Goal: Use online tool/utility: Utilize a website feature to perform a specific function

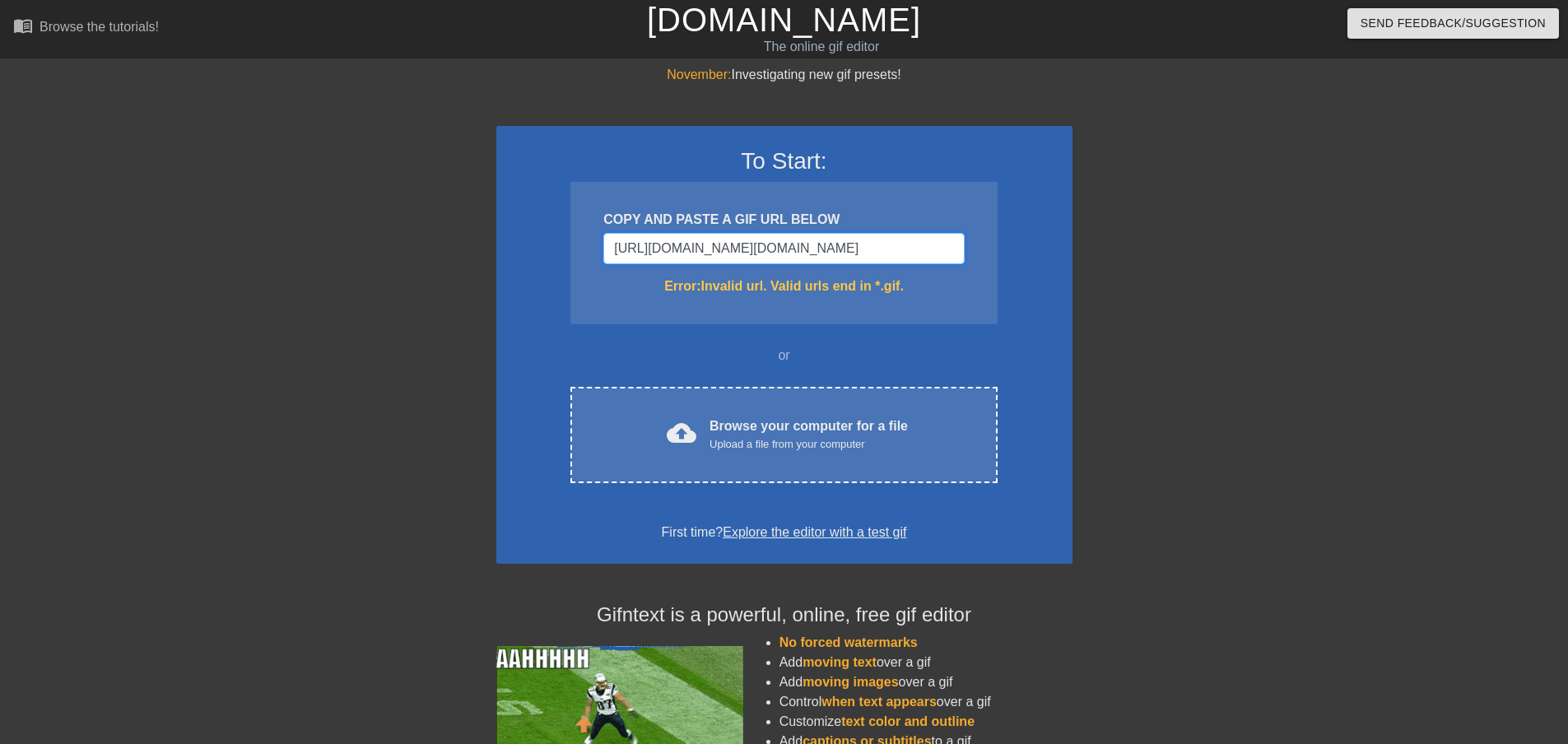
type input "https://www.google.com/url?sa=i&url=https%3A%2F%2Fmakeagif.com%2Fgif%2Fmac-and-…"
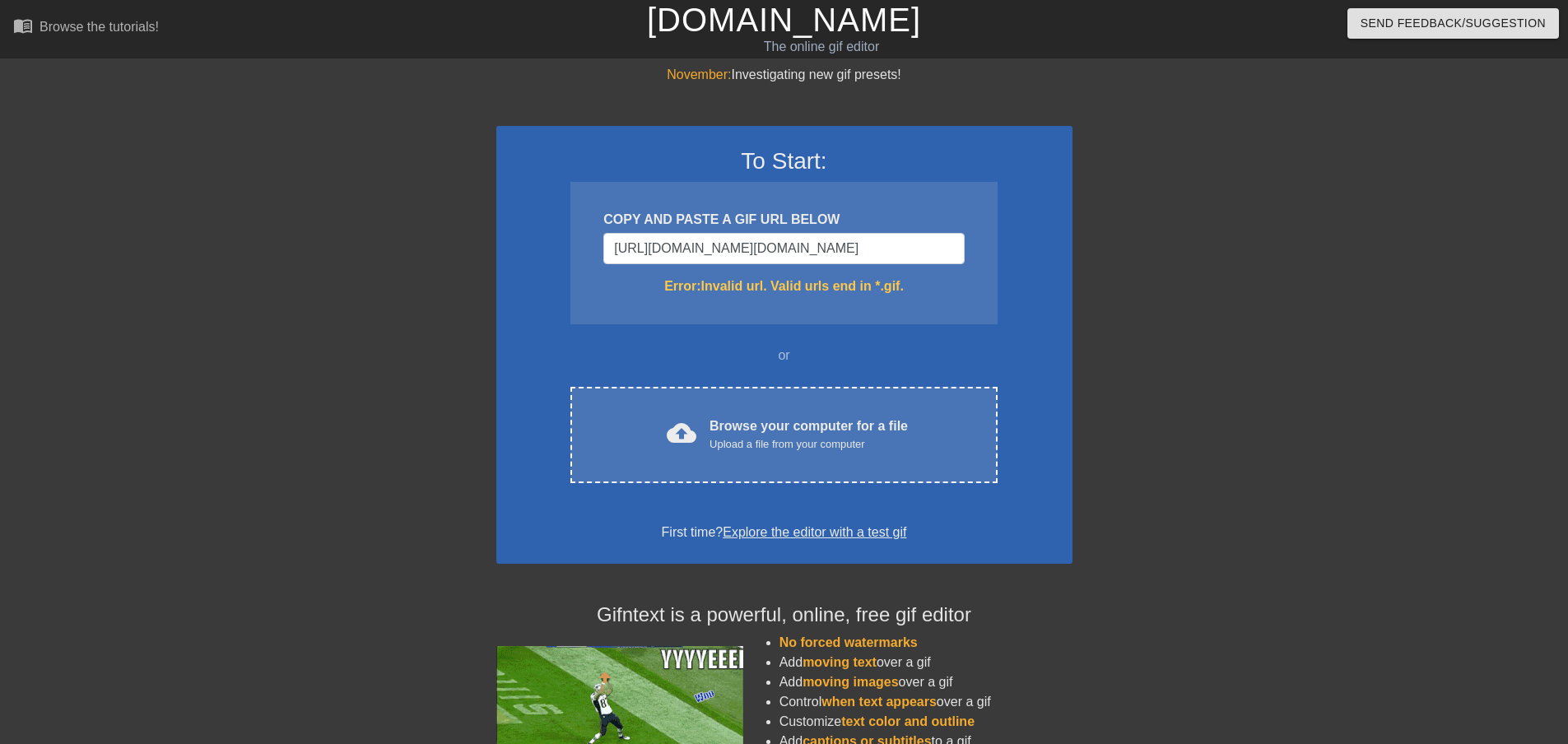
click at [1115, 399] on div at bounding box center [1215, 312] width 247 height 494
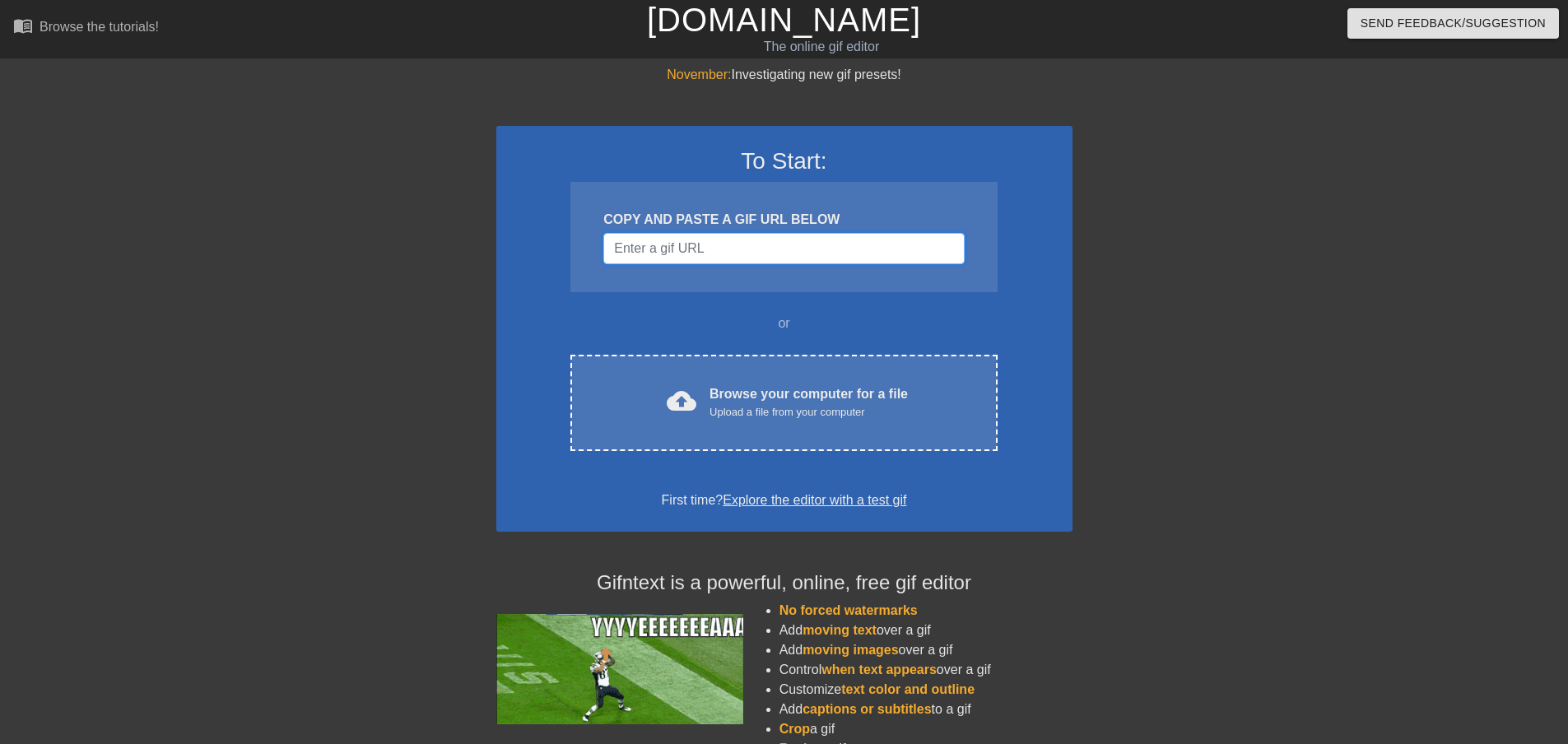
click at [747, 246] on input "Username" at bounding box center [783, 249] width 360 height 31
paste input "[URL][DOMAIN_NAME]"
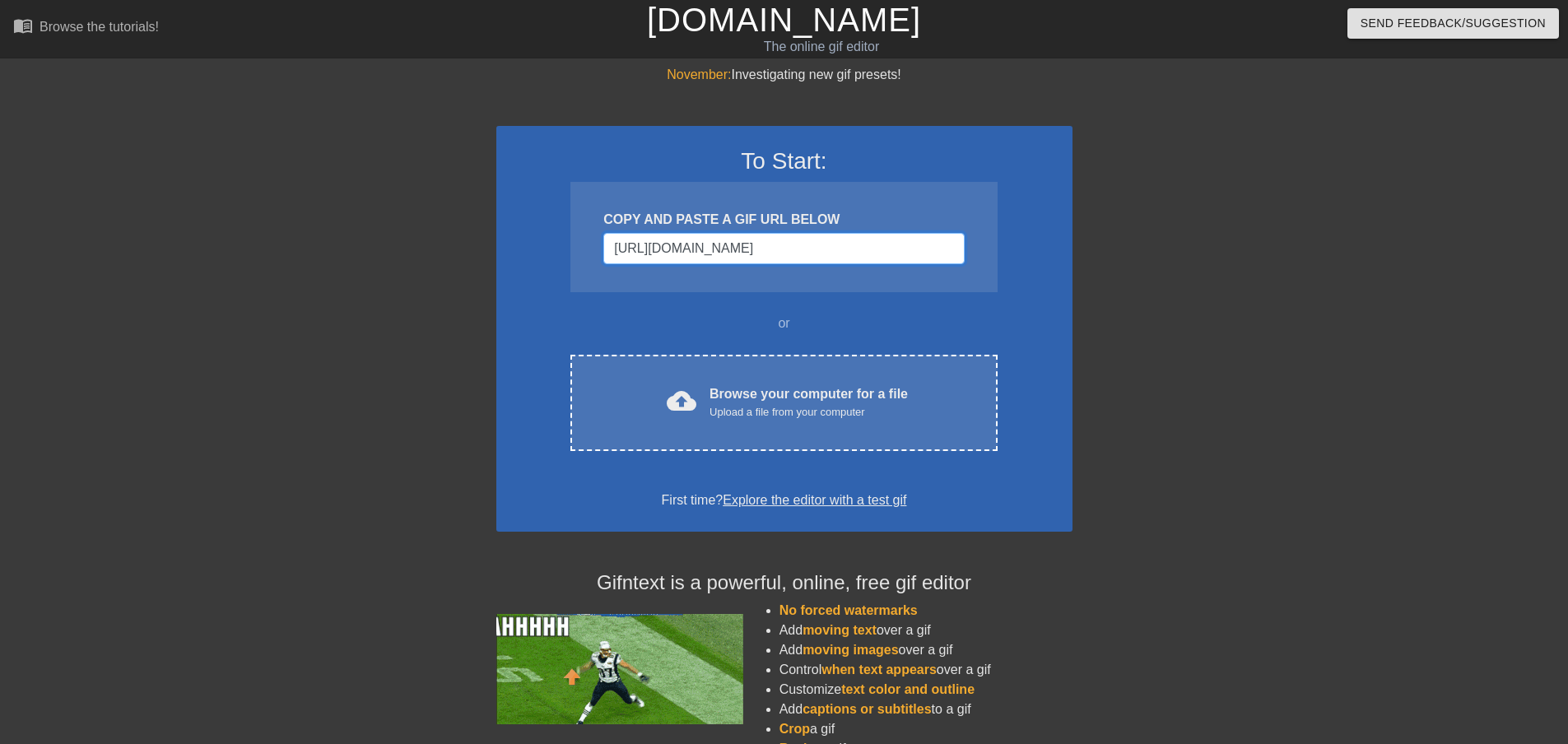
scroll to position [0, 258]
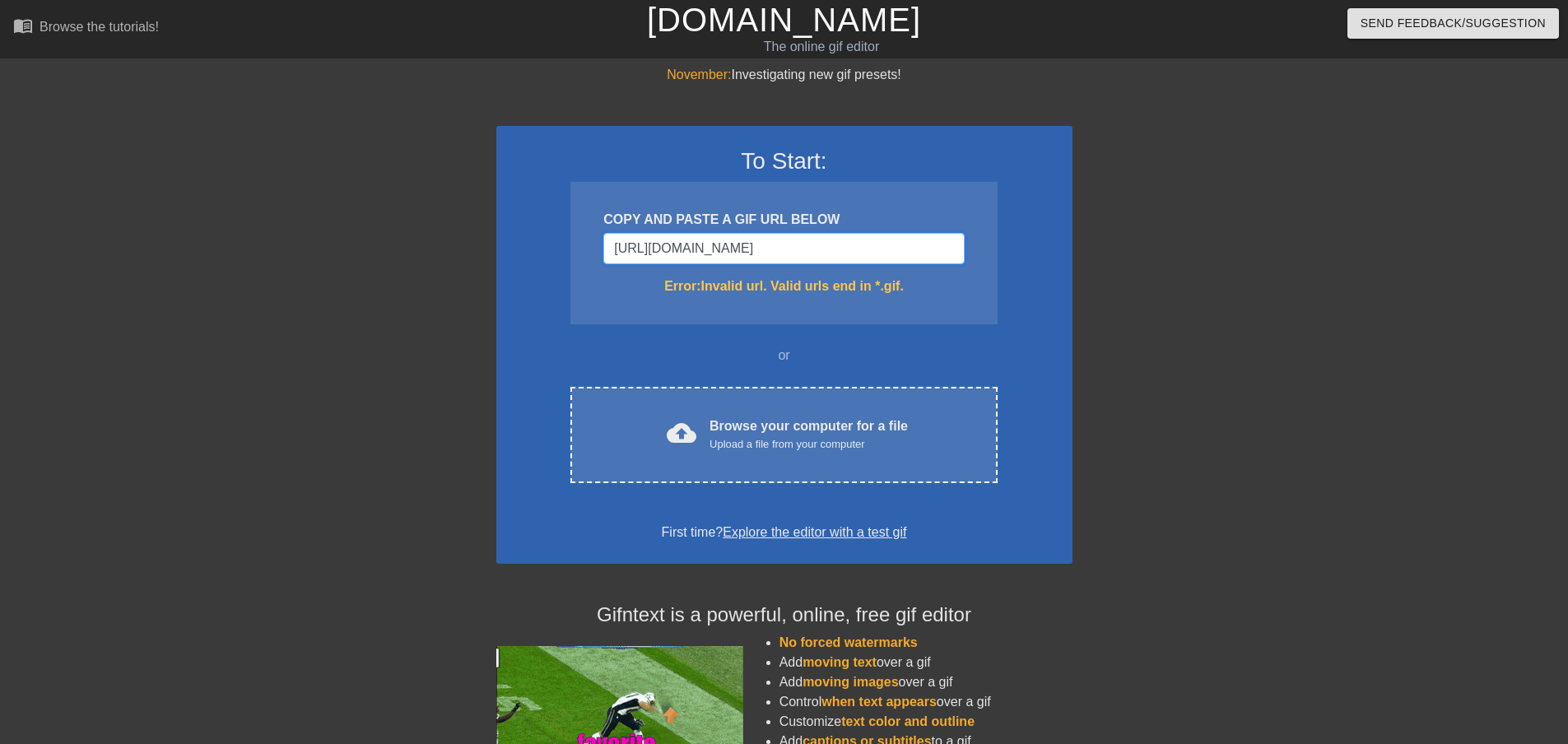
type input "[URL][DOMAIN_NAME]"
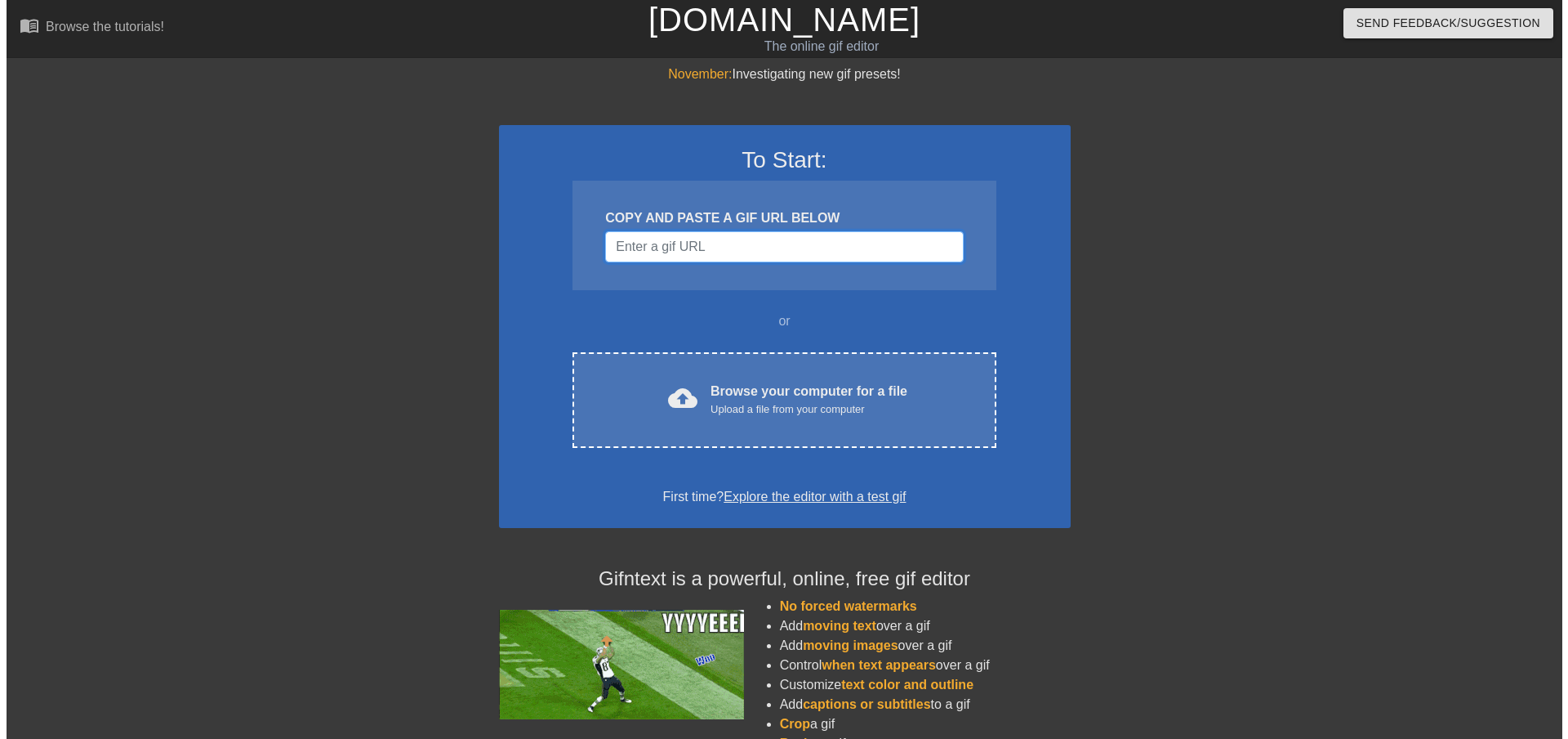
scroll to position [0, 0]
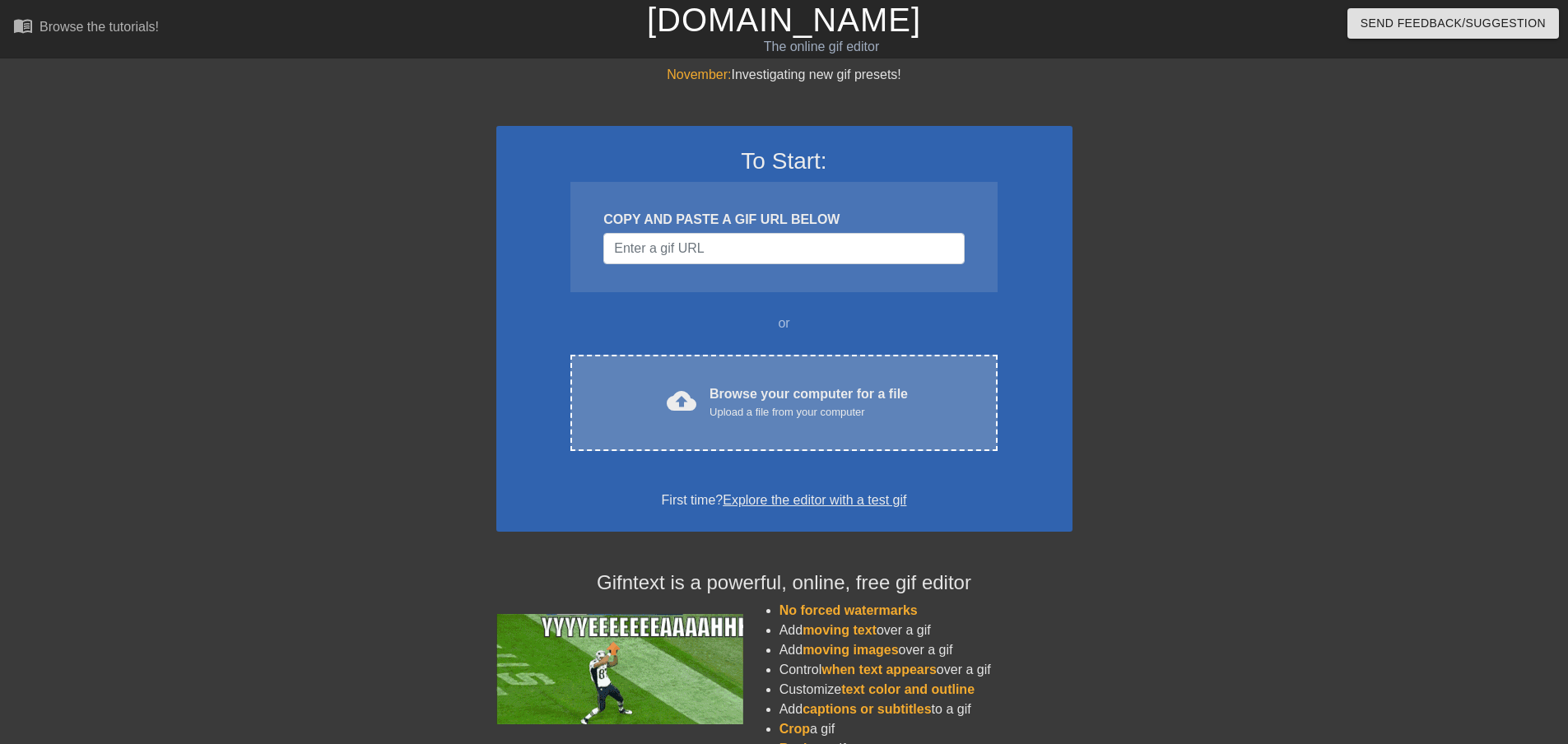
click at [770, 391] on div "Browse your computer for a file Upload a file from your computer" at bounding box center [808, 401] width 198 height 36
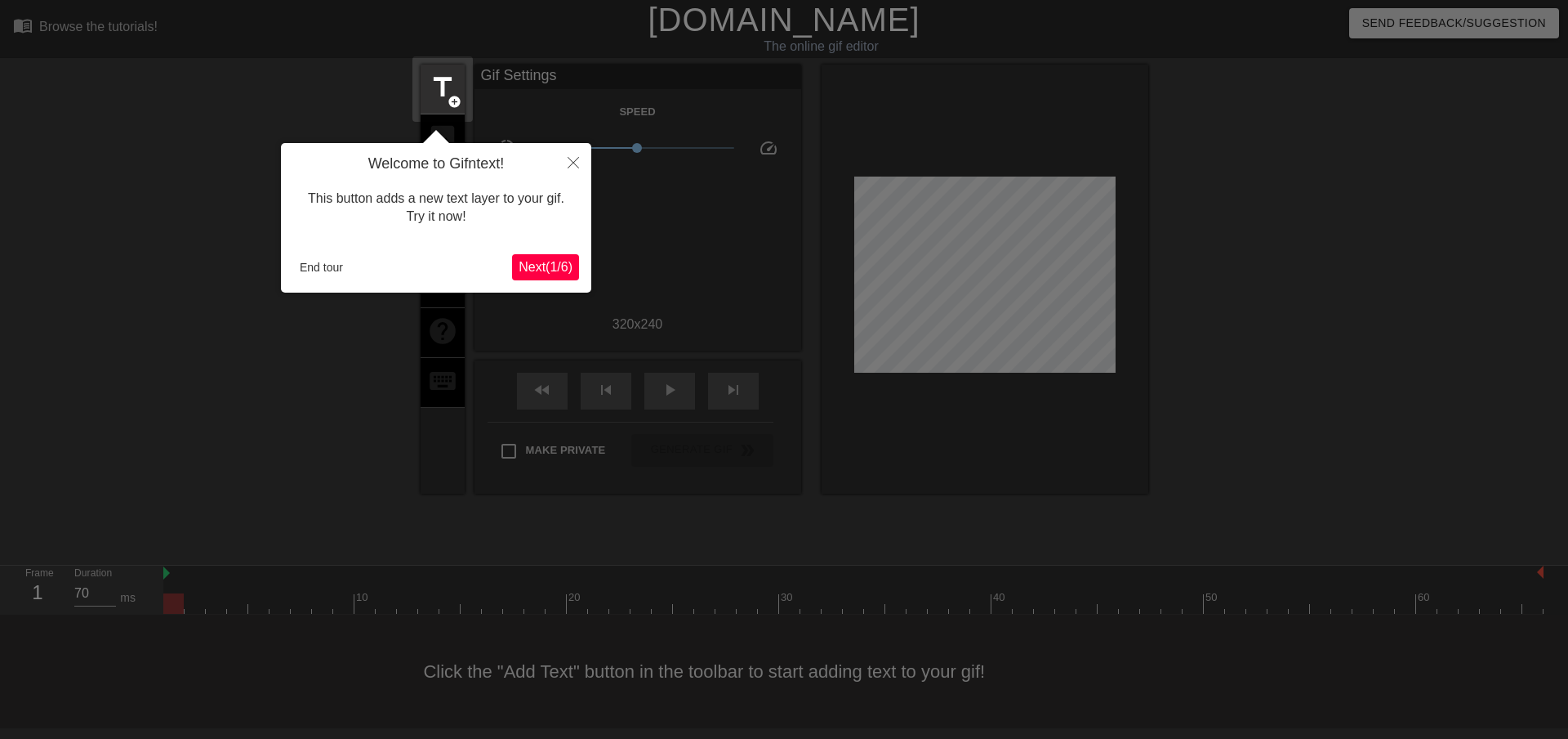
click at [535, 257] on button "Next ( 1 / 6 )" at bounding box center [545, 267] width 67 height 26
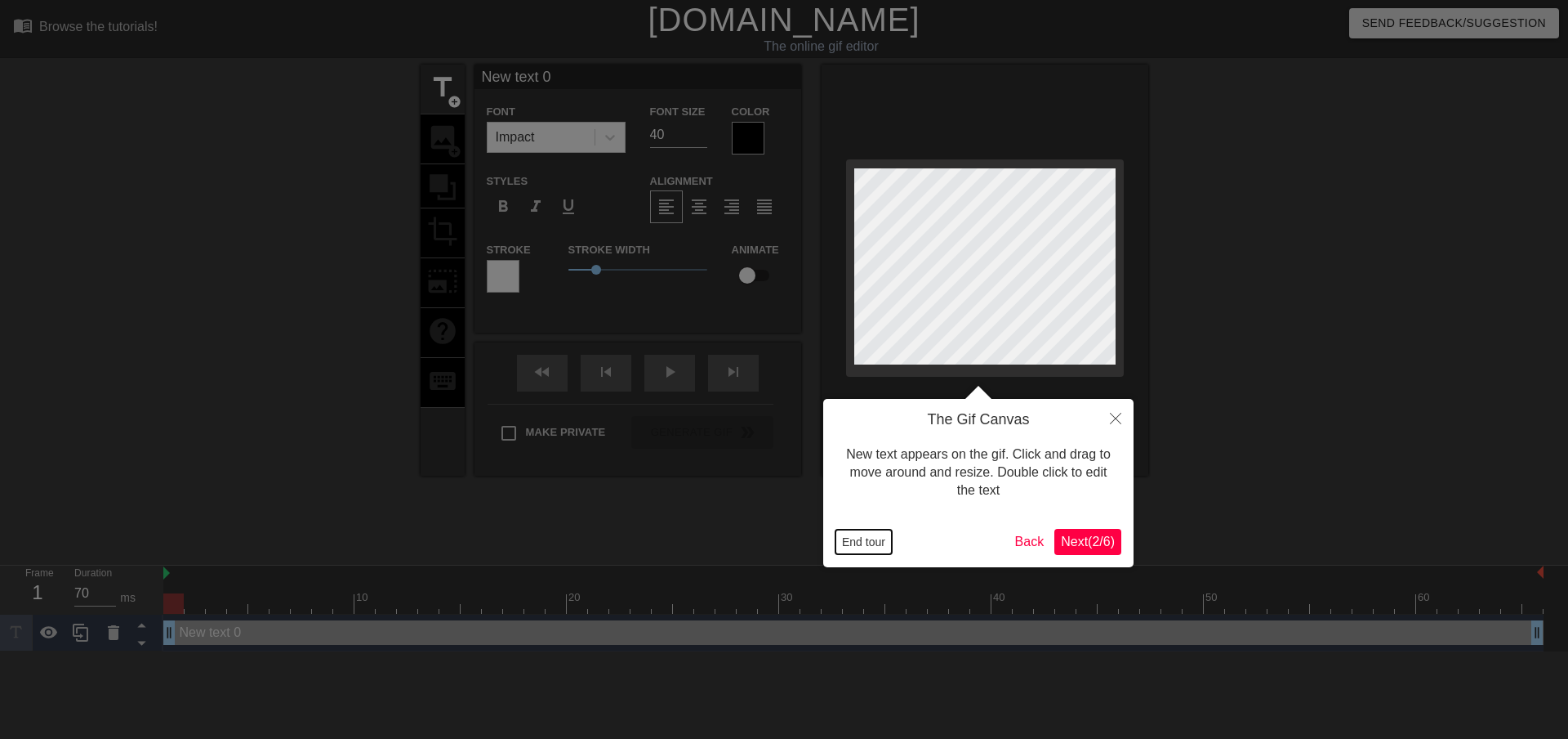
click at [873, 536] on button "End tour" at bounding box center [863, 541] width 56 height 24
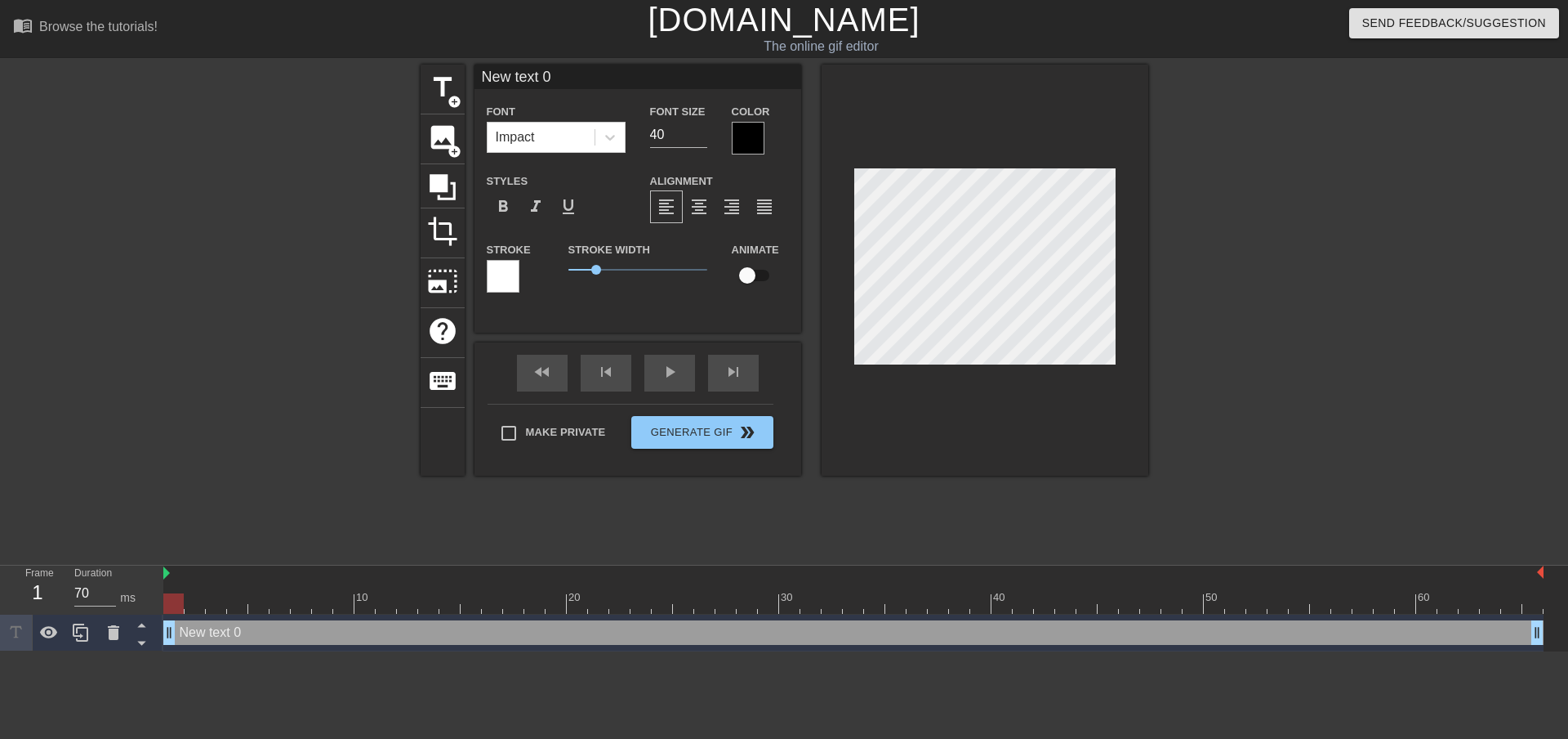
scroll to position [3, 2]
click at [755, 276] on input "checkbox" at bounding box center [747, 276] width 94 height 31
checkbox input "true"
type input "M"
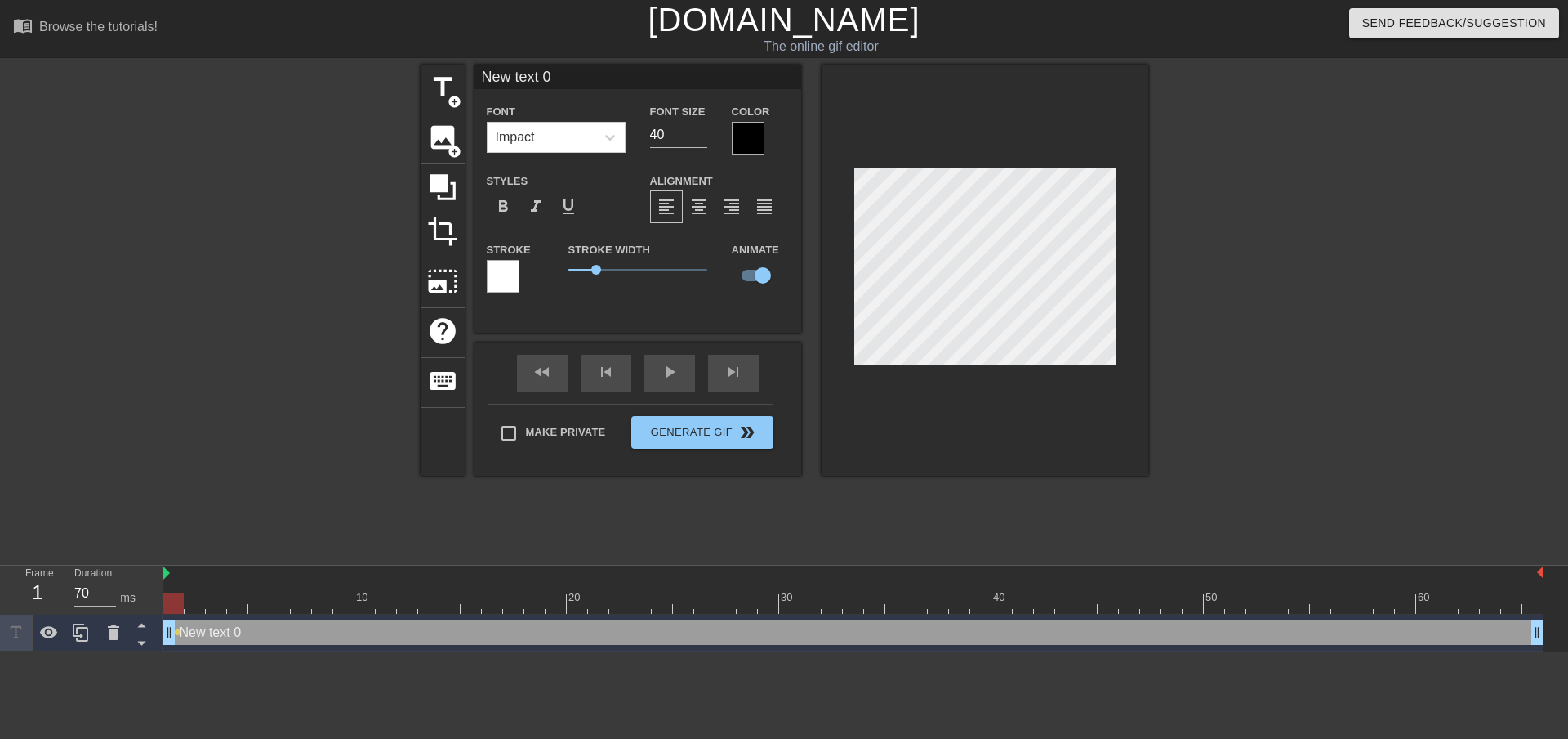
type textarea "M"
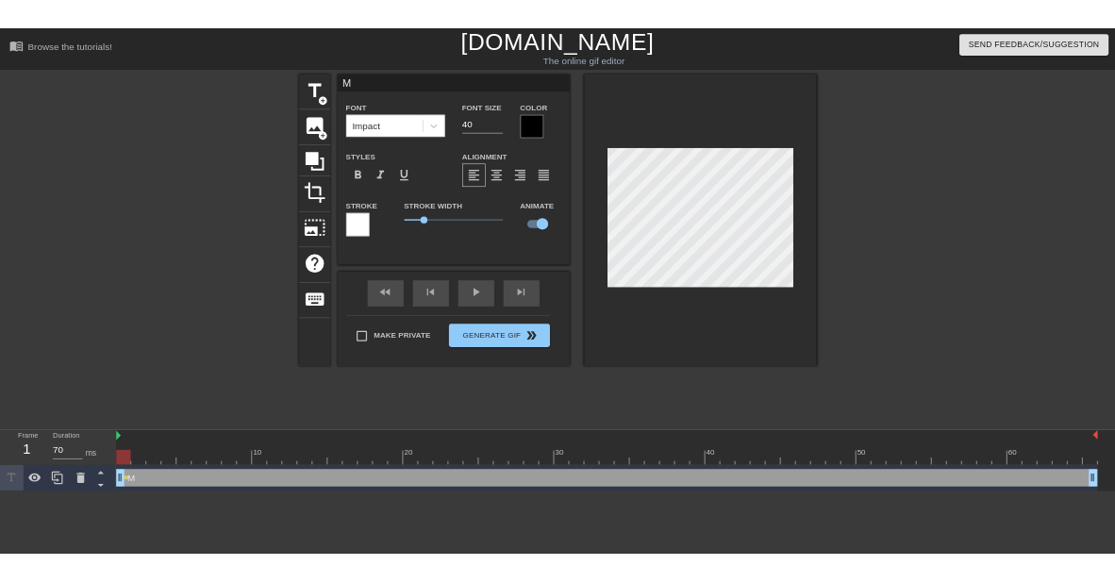
scroll to position [3, 2]
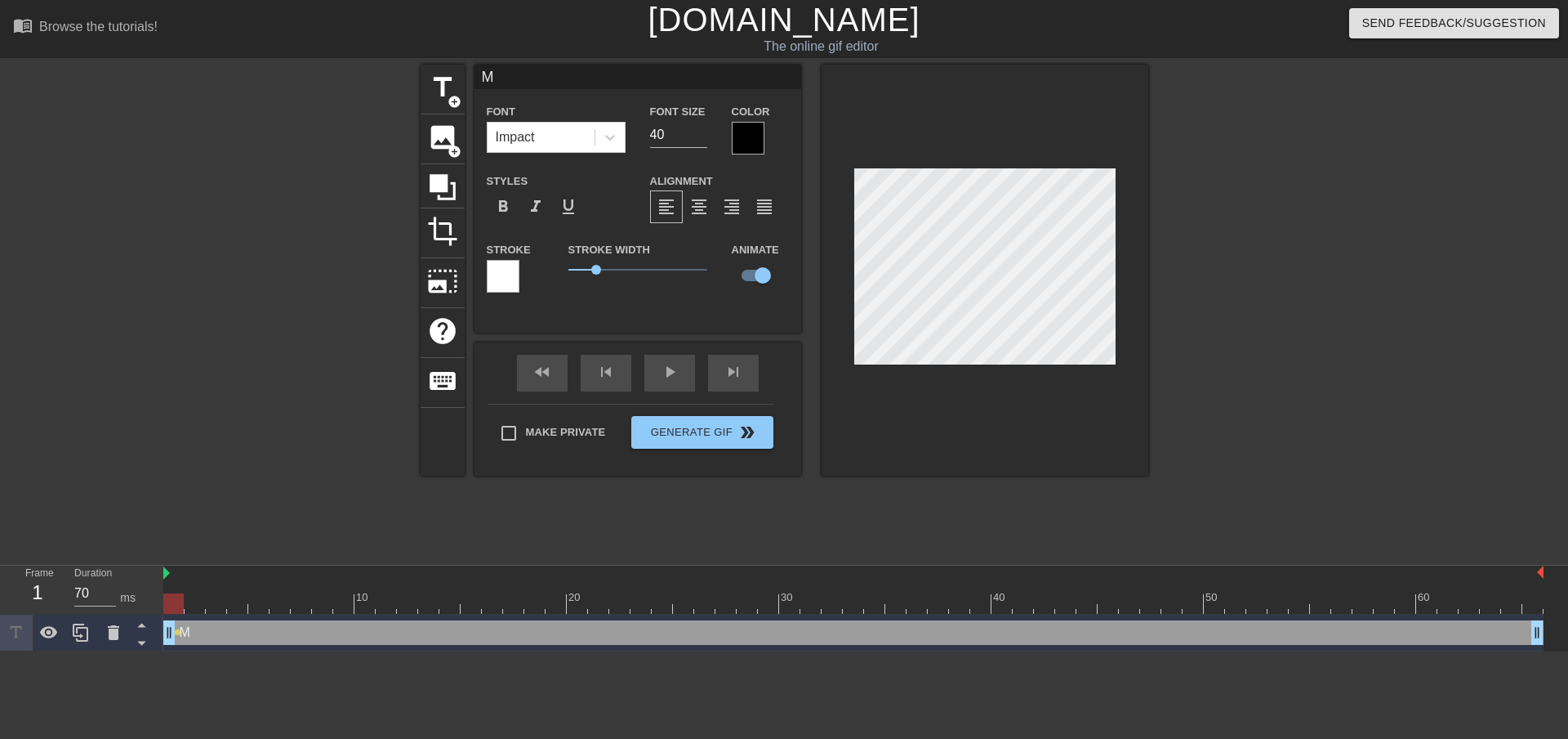
type input "Me"
type textarea "Me"
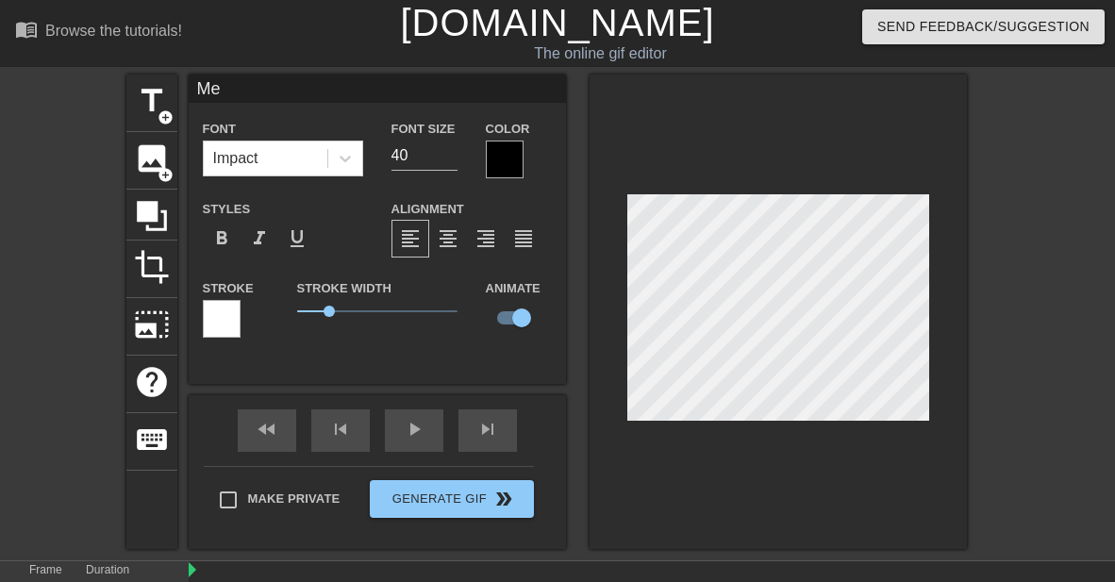
scroll to position [92, 0]
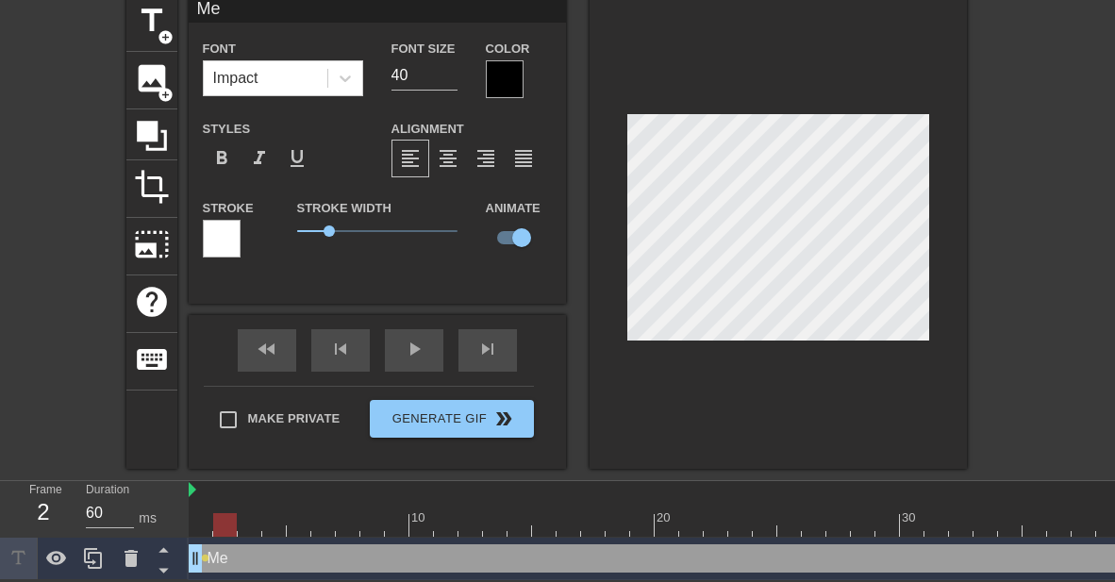
click at [224, 513] on div at bounding box center [986, 525] width 1594 height 24
click at [254, 513] on div at bounding box center [986, 525] width 1594 height 24
click at [277, 513] on div at bounding box center [986, 525] width 1594 height 24
click at [309, 513] on div at bounding box center [986, 525] width 1594 height 24
click at [385, 500] on div at bounding box center [397, 512] width 25 height 24
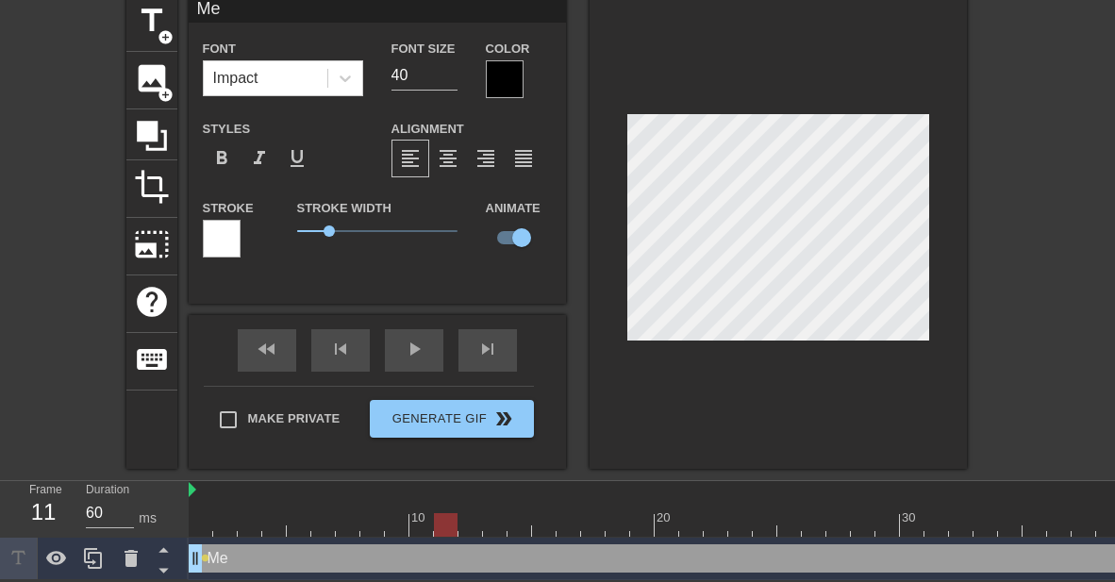
click at [440, 513] on div at bounding box center [986, 525] width 1594 height 24
click at [423, 508] on div "10" at bounding box center [419, 517] width 17 height 19
click at [380, 513] on div at bounding box center [986, 525] width 1594 height 24
click at [343, 520] on div at bounding box center [986, 525] width 1594 height 24
click at [307, 518] on div at bounding box center [986, 525] width 1594 height 24
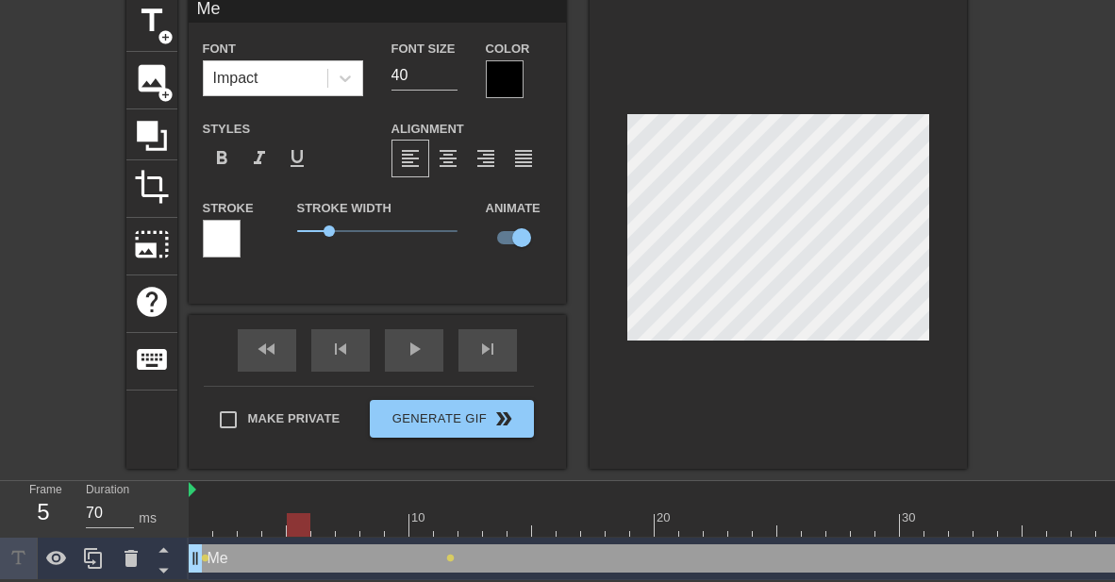
click at [245, 513] on div at bounding box center [986, 525] width 1594 height 24
click at [225, 513] on div at bounding box center [986, 525] width 1594 height 24
click at [190, 513] on div at bounding box center [986, 525] width 1594 height 24
click at [440, 513] on div at bounding box center [986, 525] width 1594 height 24
click at [473, 513] on div at bounding box center [986, 525] width 1594 height 24
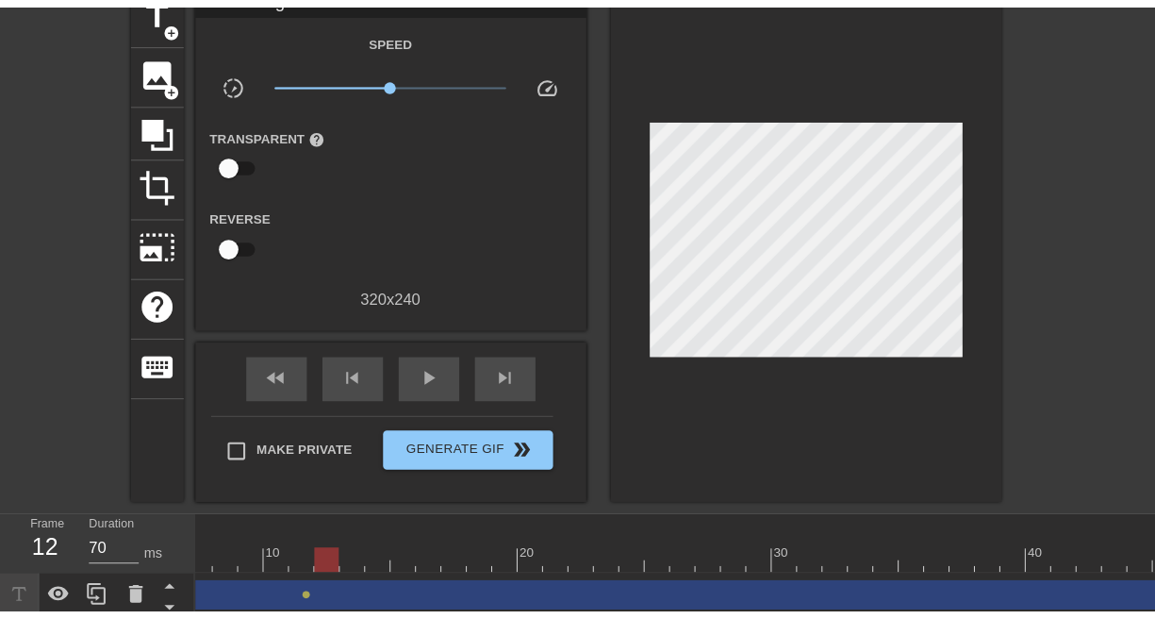
scroll to position [0, 135]
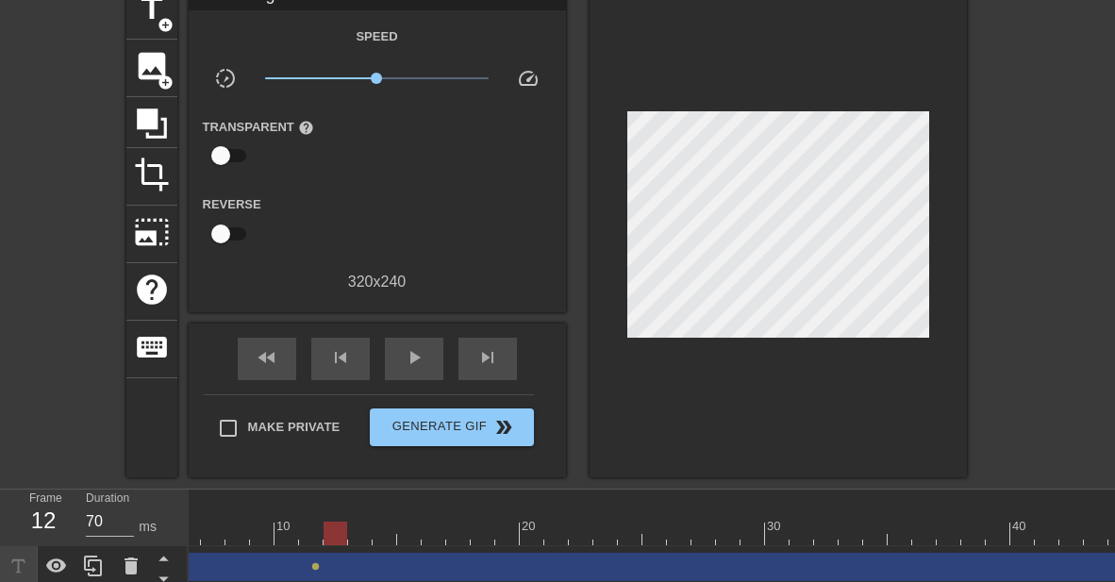
click at [1115, 589] on html "menu_book Browse the tutorials! [DOMAIN_NAME] The online gif editor Send Feedba…" at bounding box center [557, 248] width 1115 height 681
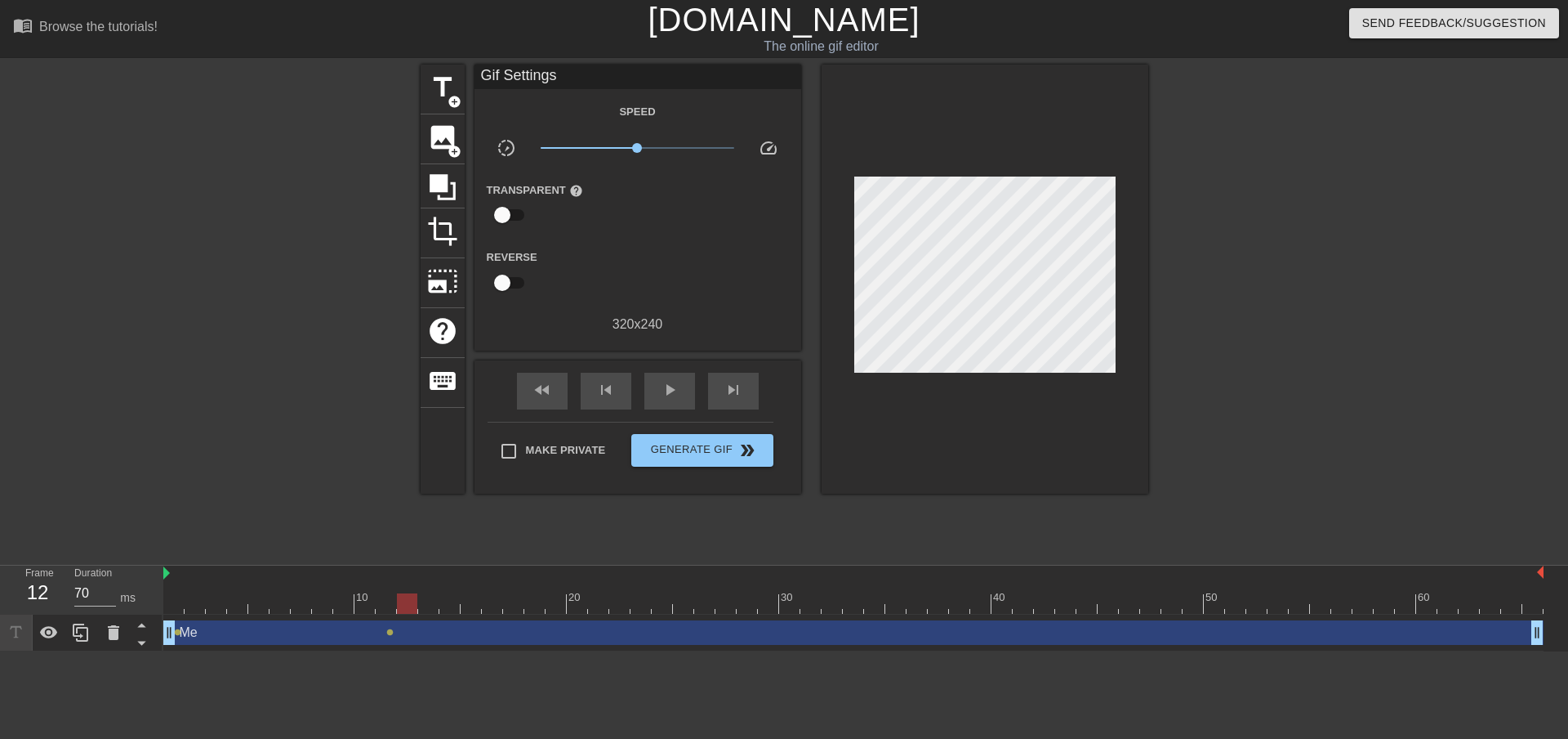
scroll to position [0, 0]
click at [429, 606] on div at bounding box center [854, 604] width 1380 height 21
click at [410, 599] on div at bounding box center [854, 604] width 1380 height 21
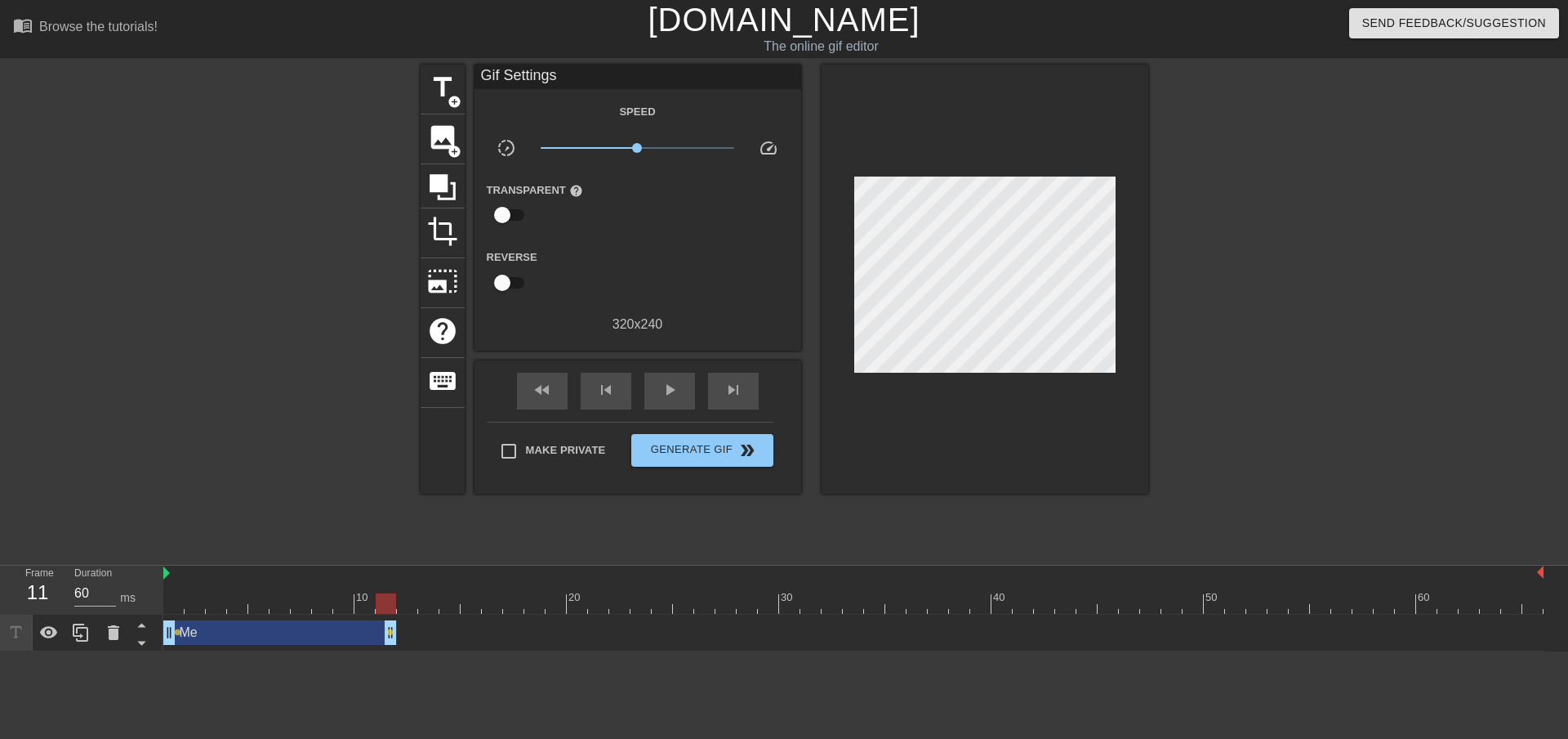
drag, startPoint x: 1536, startPoint y: 636, endPoint x: 396, endPoint y: 631, distance: 1140.0
type input "70"
click at [403, 605] on div at bounding box center [854, 604] width 1380 height 21
click at [438, 102] on span "title" at bounding box center [442, 88] width 31 height 31
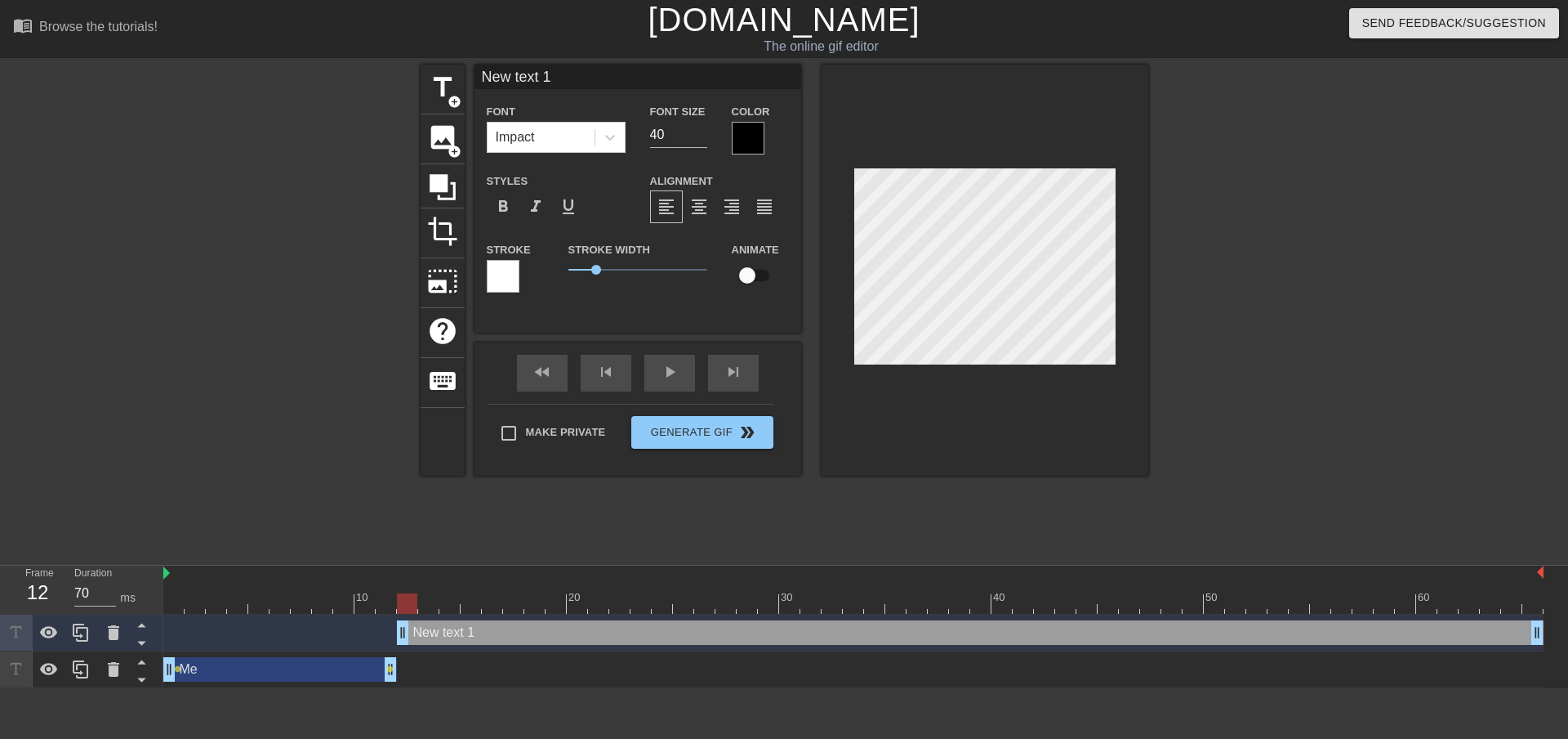
scroll to position [3, 5]
type input "e"
type textarea "e"
type input "en"
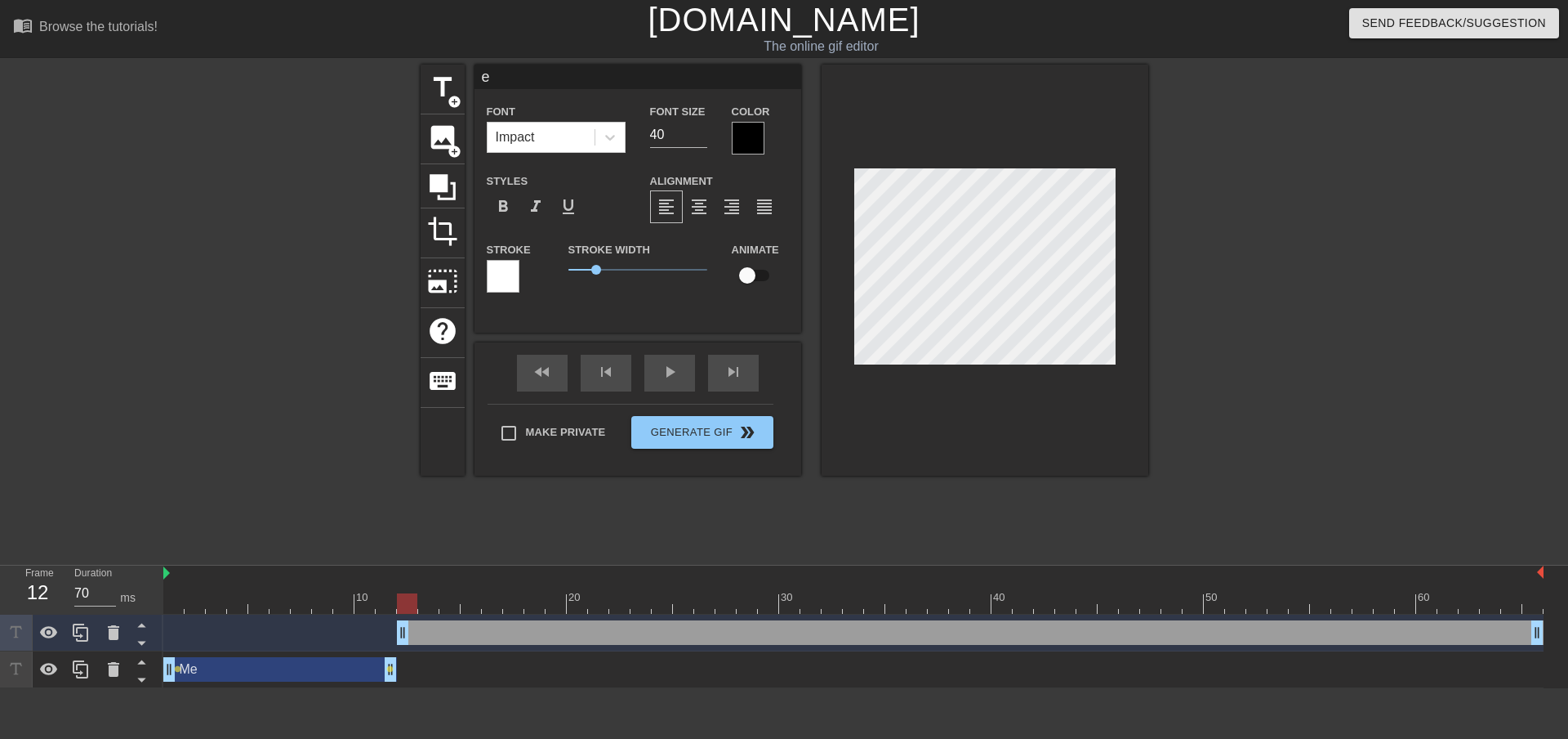
type textarea "en"
type input "end"
type textarea "end"
type input "end"
type textarea "end"
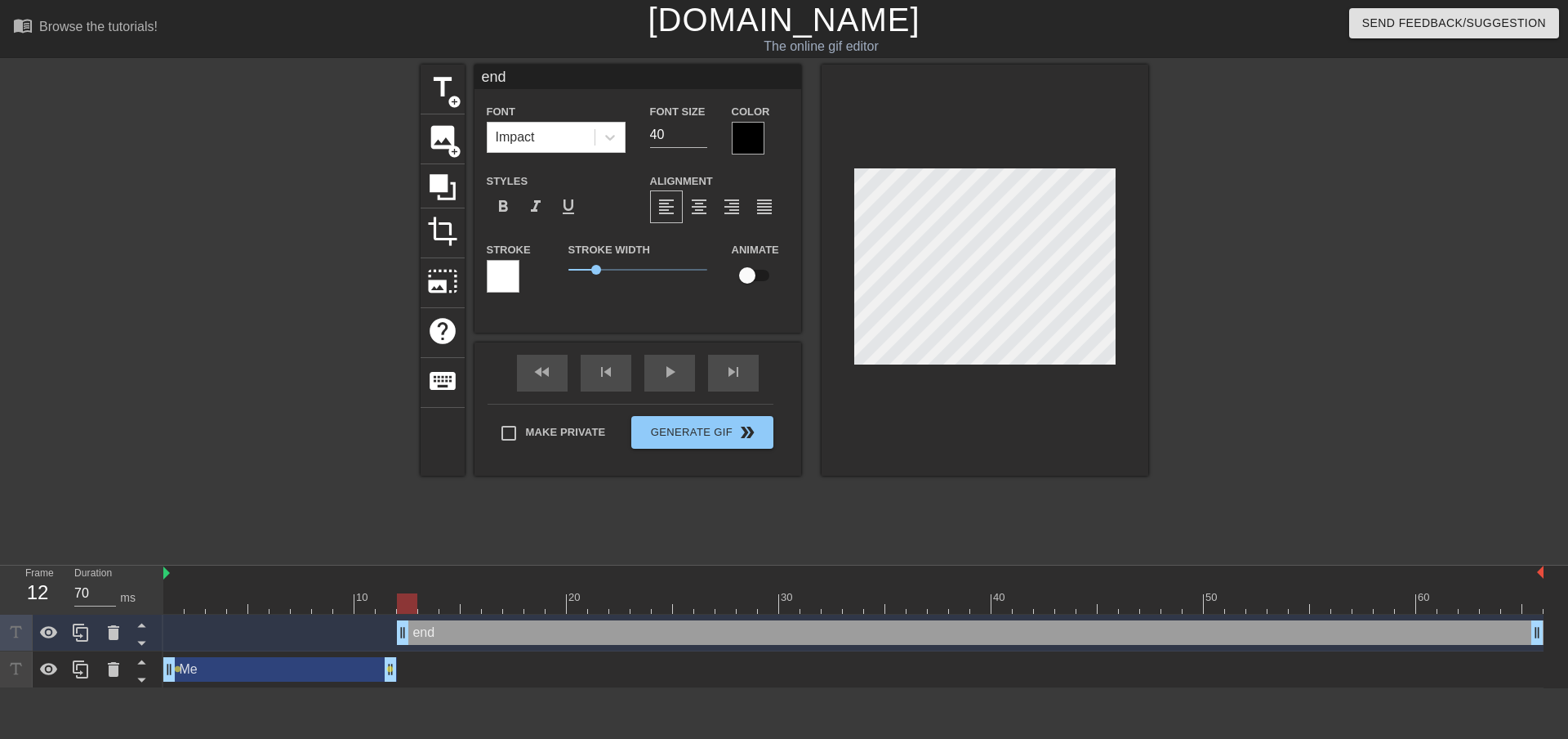
type input "end"
type textarea "end"
type input "en"
type textarea "en"
type input "e"
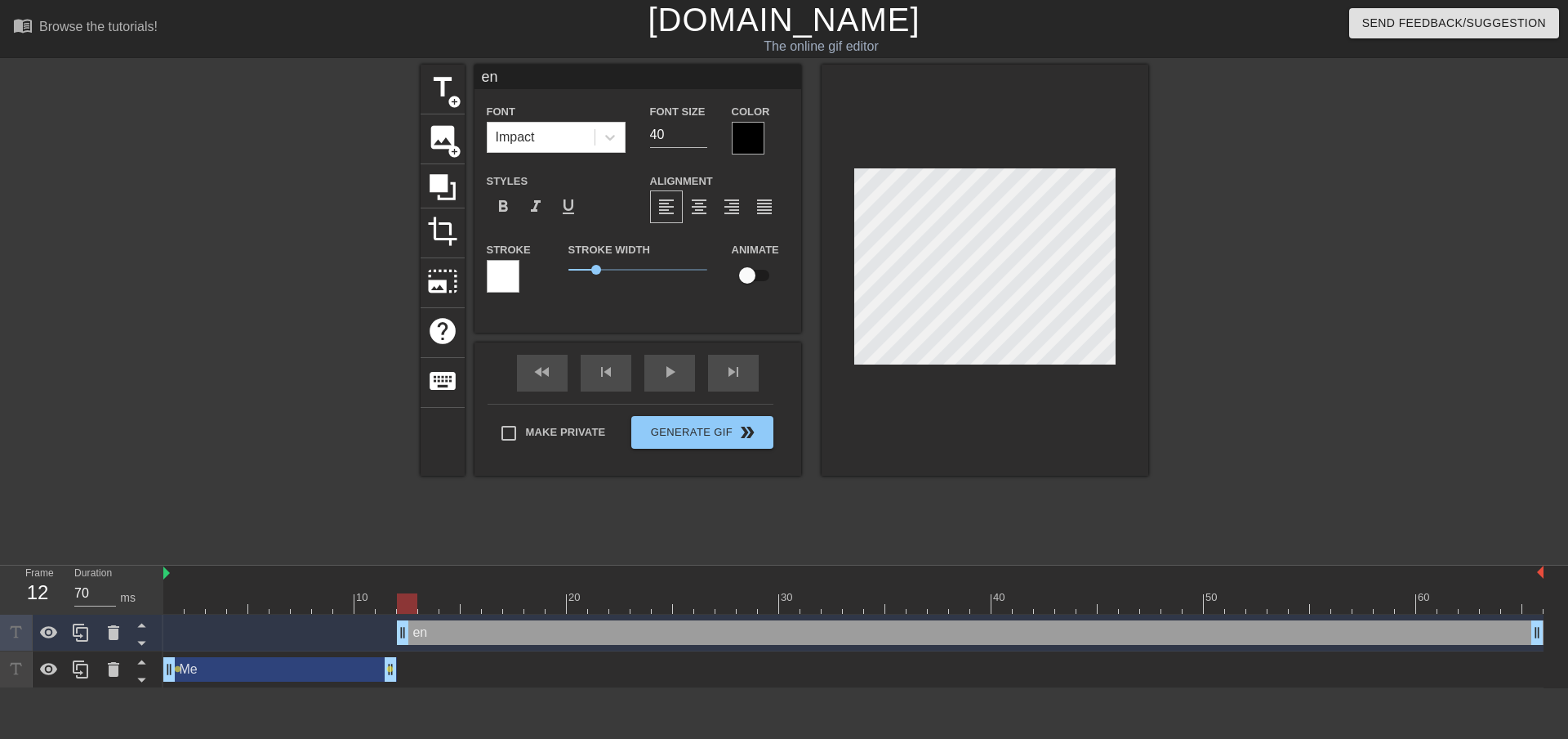
type textarea "e"
type input "E"
type textarea "E"
type input "En"
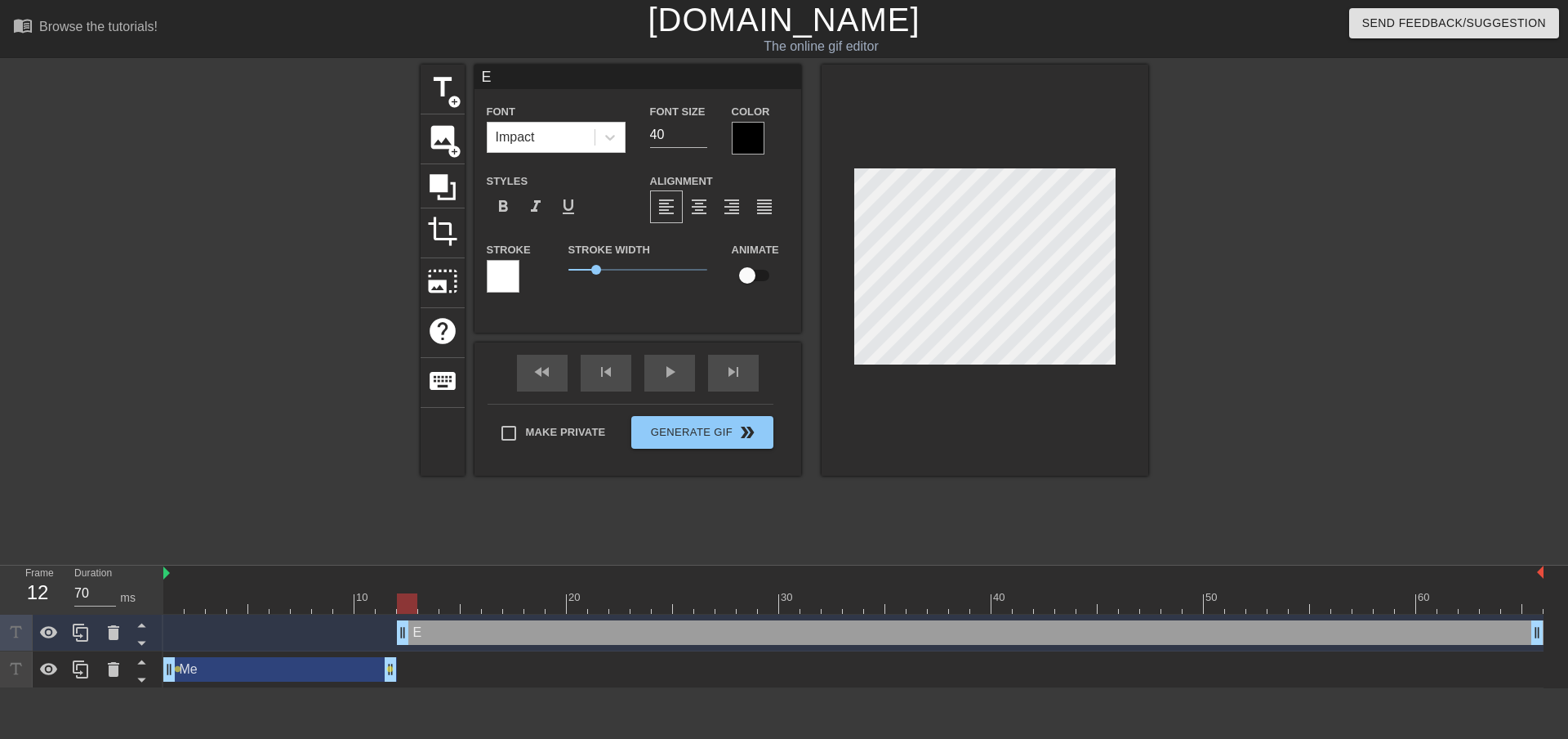
type textarea "En"
type input "End"
type textarea "End"
type input "End"
type textarea "End"
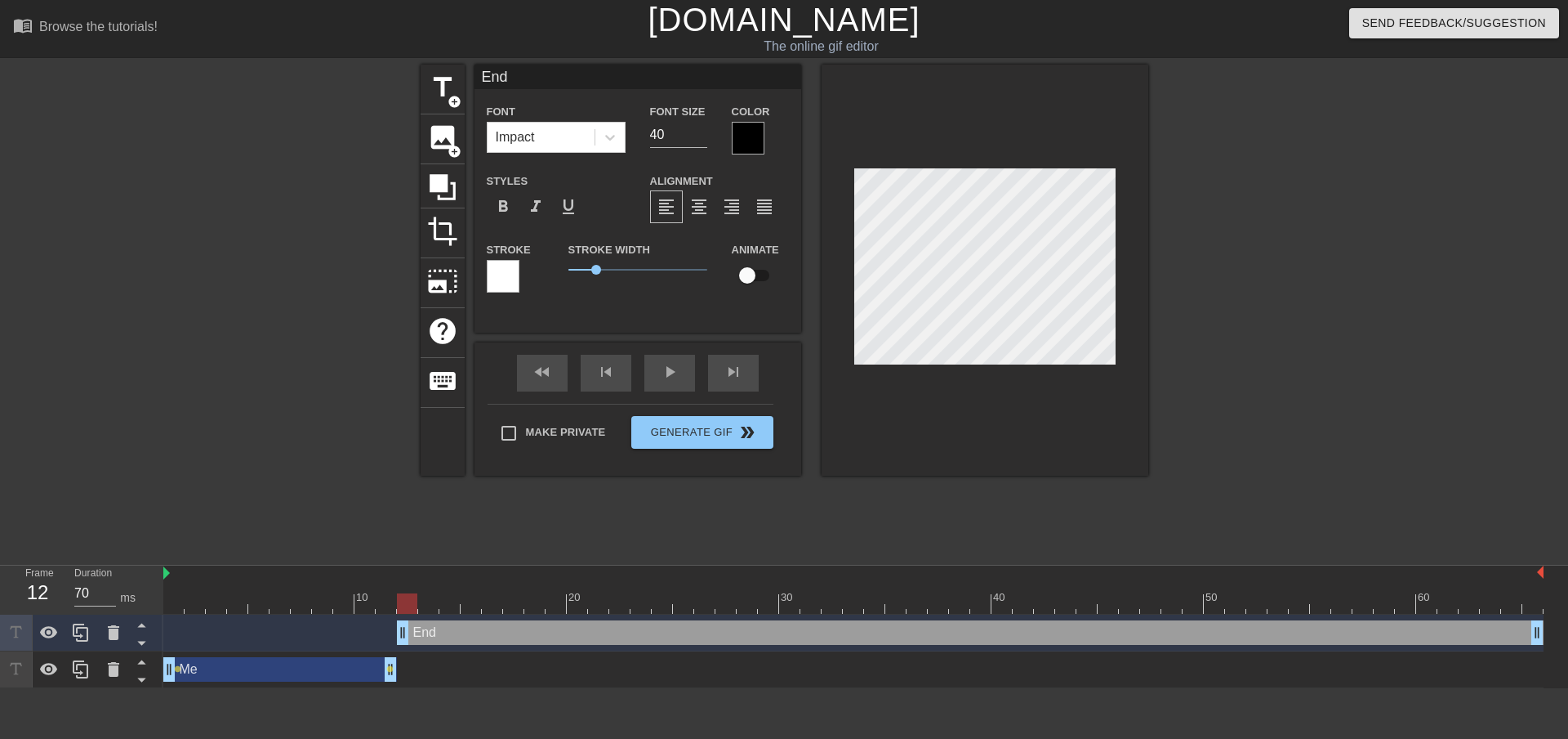
type input "End o"
type textarea "End o"
type input "End of"
type textarea "End of"
type input "End of"
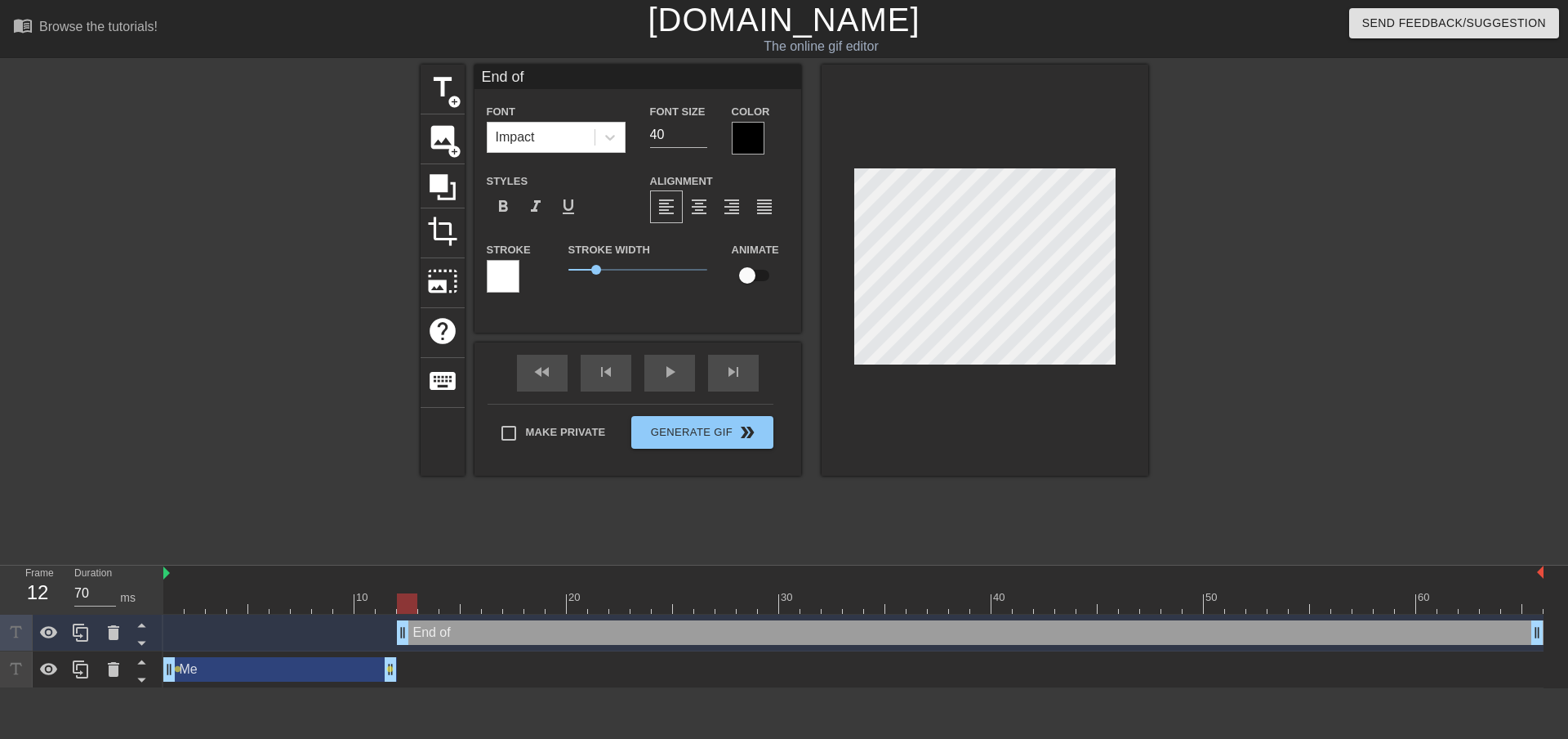
type textarea "End of"
type input "End of s"
type textarea "End of s"
type input "End of sh"
type textarea "End of sh"
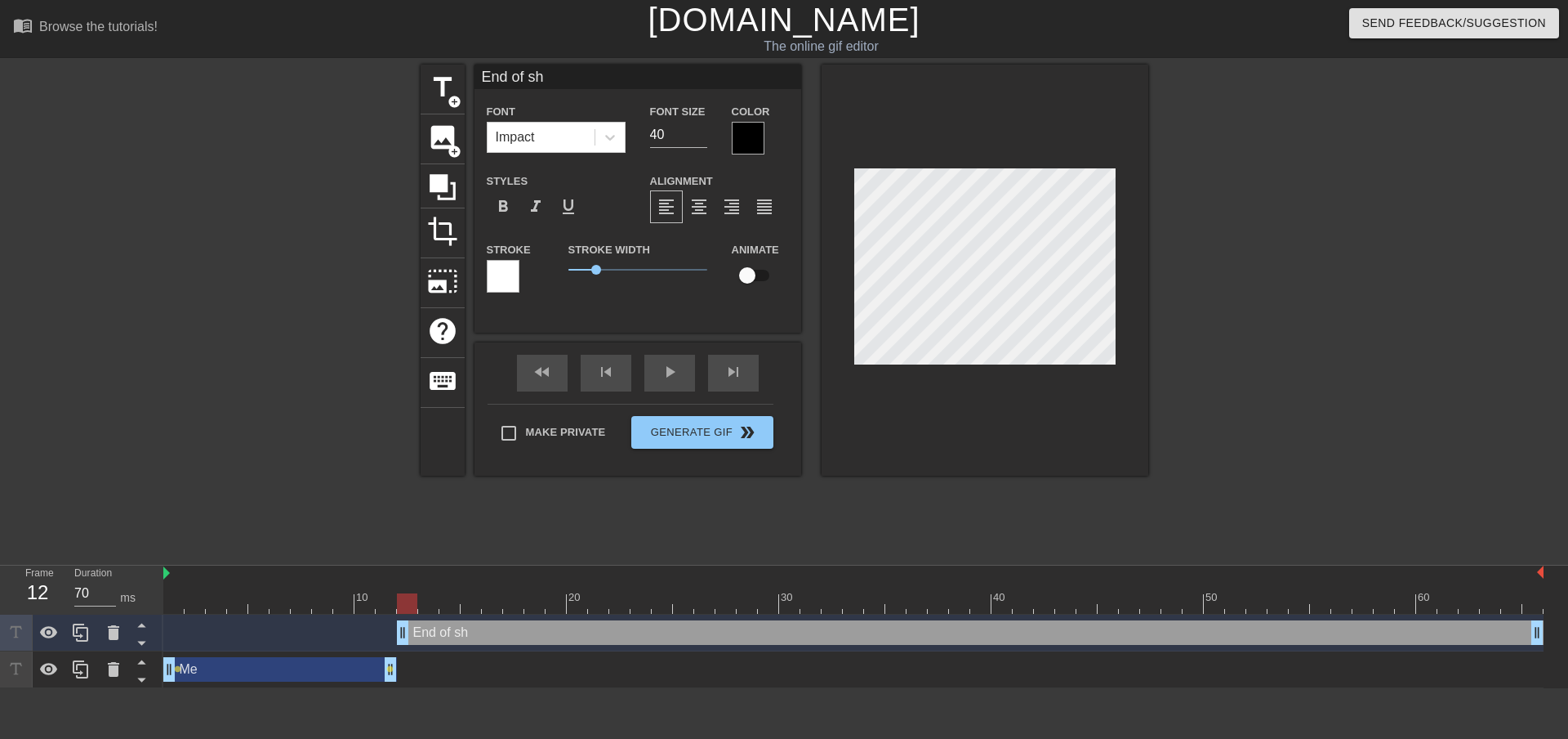
scroll to position [2, 4]
type input "End of shi"
type textarea "End of shi"
type input "End of shif"
type textarea "End of shif"
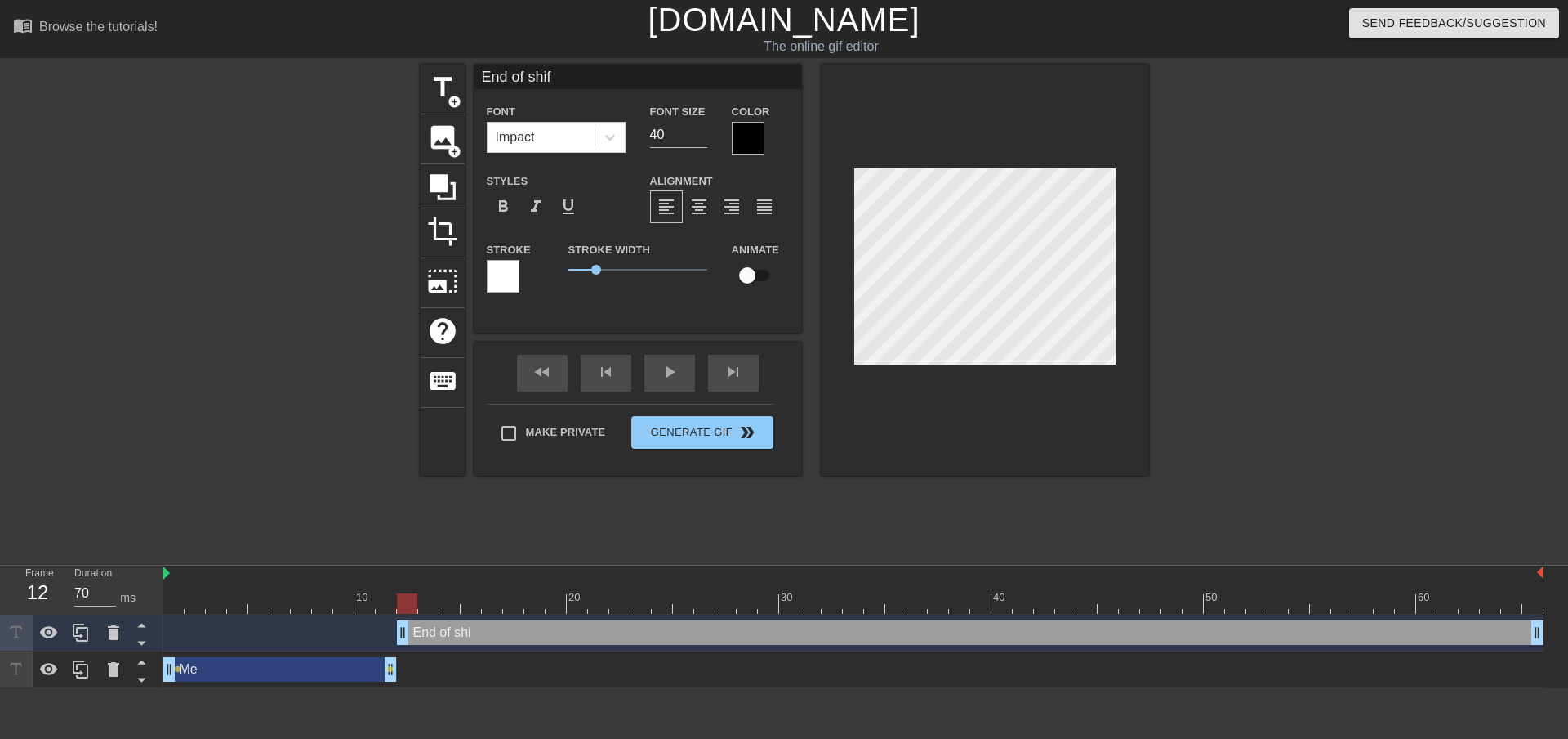
type input "End of shift"
type textarea "End of shift"
click at [1412, 154] on div at bounding box center [1290, 310] width 245 height 490
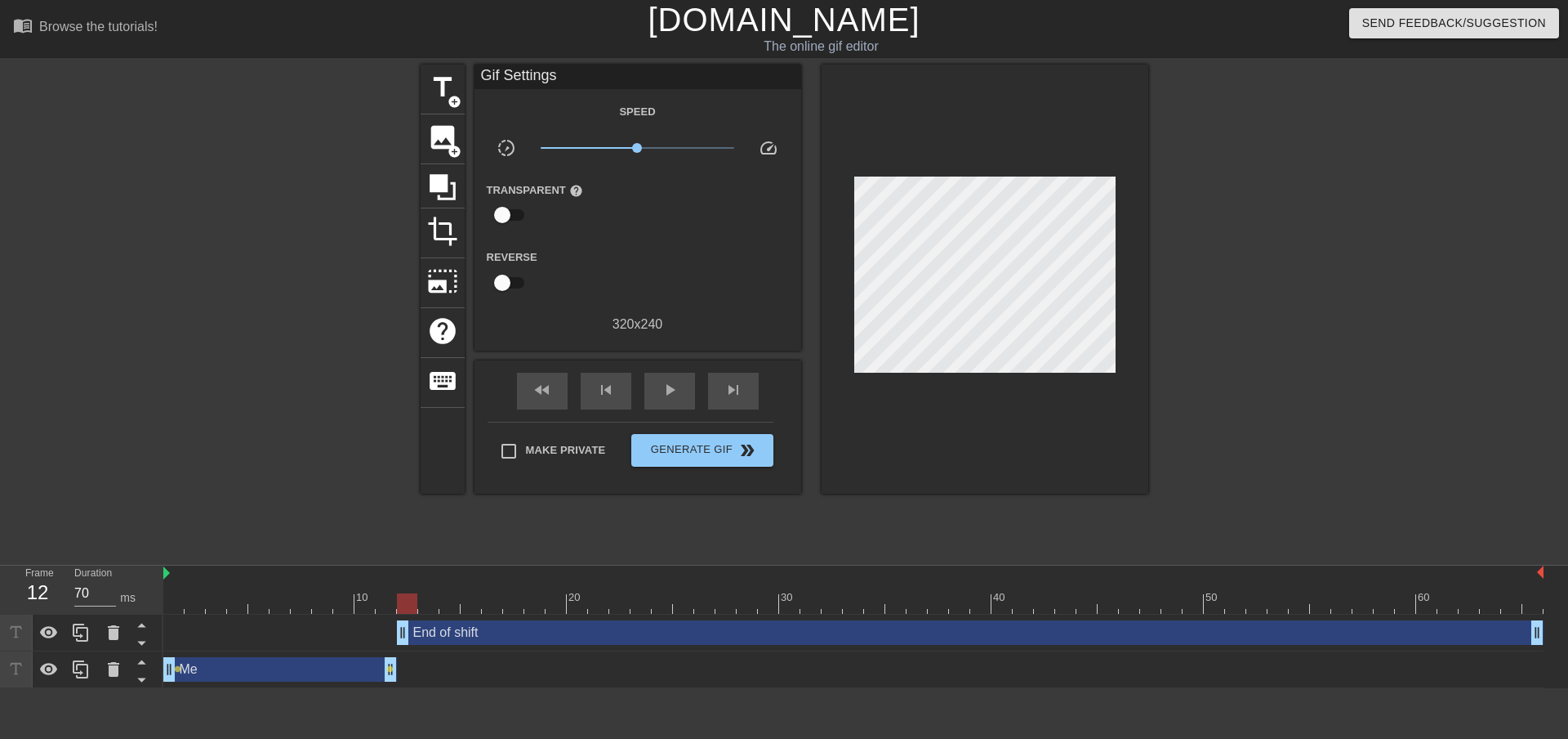
click at [424, 613] on div at bounding box center [854, 604] width 1380 height 21
click at [456, 595] on div at bounding box center [854, 604] width 1380 height 21
click at [481, 593] on div at bounding box center [471, 593] width 22 height 21
click at [483, 593] on div at bounding box center [485, 597] width 3 height 16
click at [508, 593] on div at bounding box center [513, 593] width 22 height 21
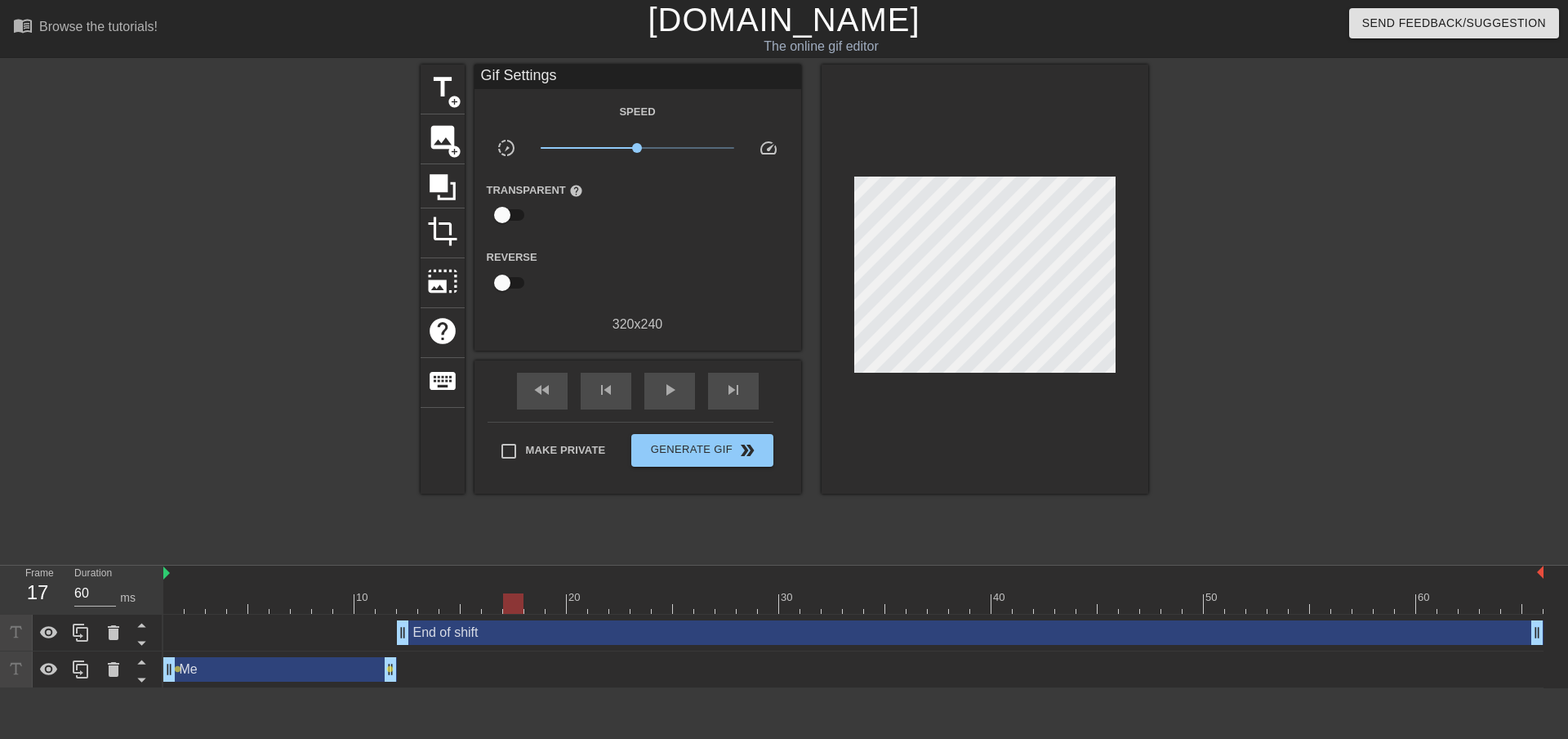
click at [519, 593] on div at bounding box center [513, 593] width 22 height 21
click at [533, 595] on div at bounding box center [854, 604] width 1380 height 21
click at [553, 598] on div at bounding box center [854, 604] width 1380 height 21
click at [572, 597] on div at bounding box center [854, 604] width 1380 height 21
click at [597, 597] on div at bounding box center [854, 604] width 1380 height 21
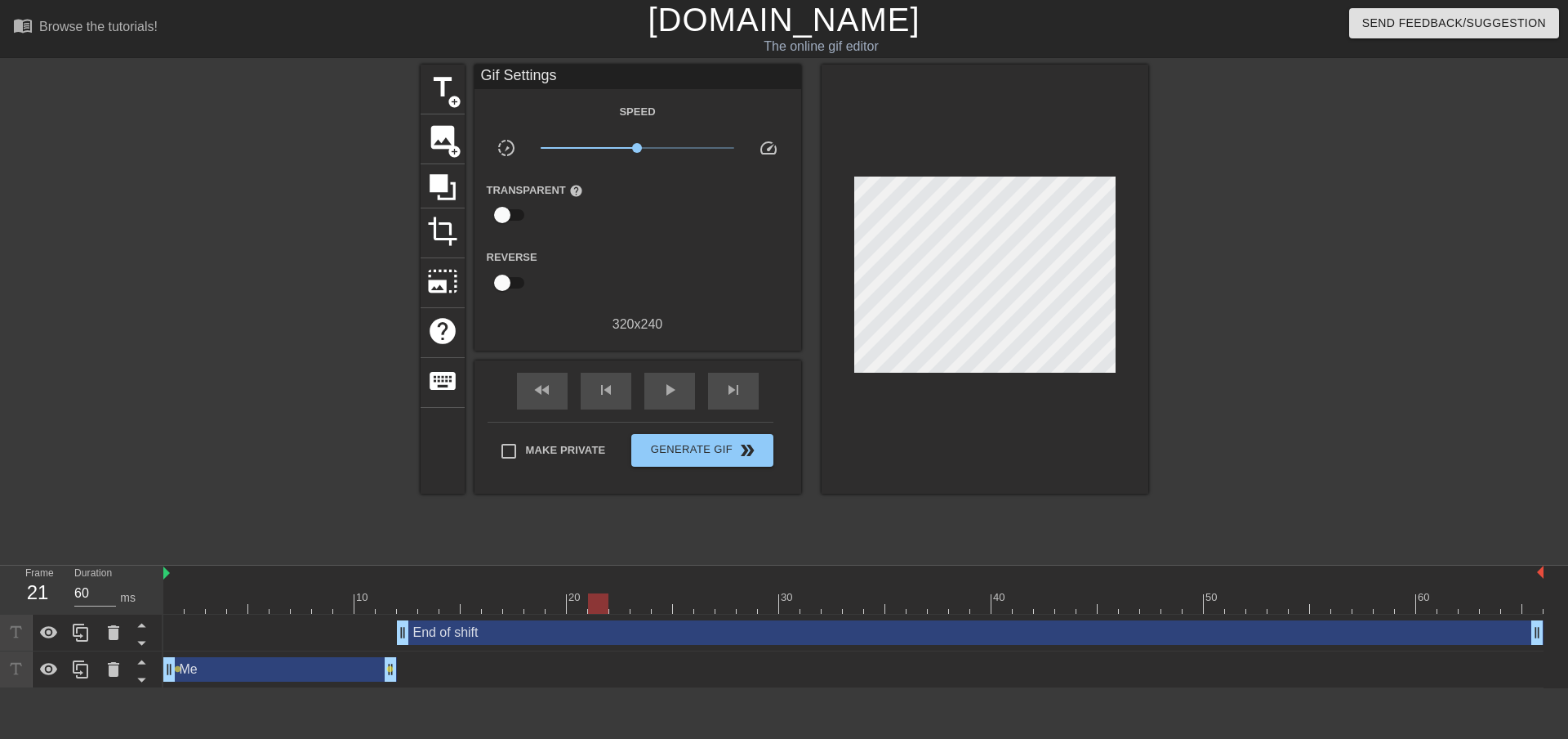
click at [632, 593] on div at bounding box center [634, 597] width 3 height 16
click at [663, 592] on div at bounding box center [662, 593] width 22 height 21
click at [710, 593] on div at bounding box center [854, 604] width 1380 height 21
click at [751, 593] on div at bounding box center [747, 593] width 22 height 21
click at [1079, 603] on div at bounding box center [854, 604] width 1380 height 21
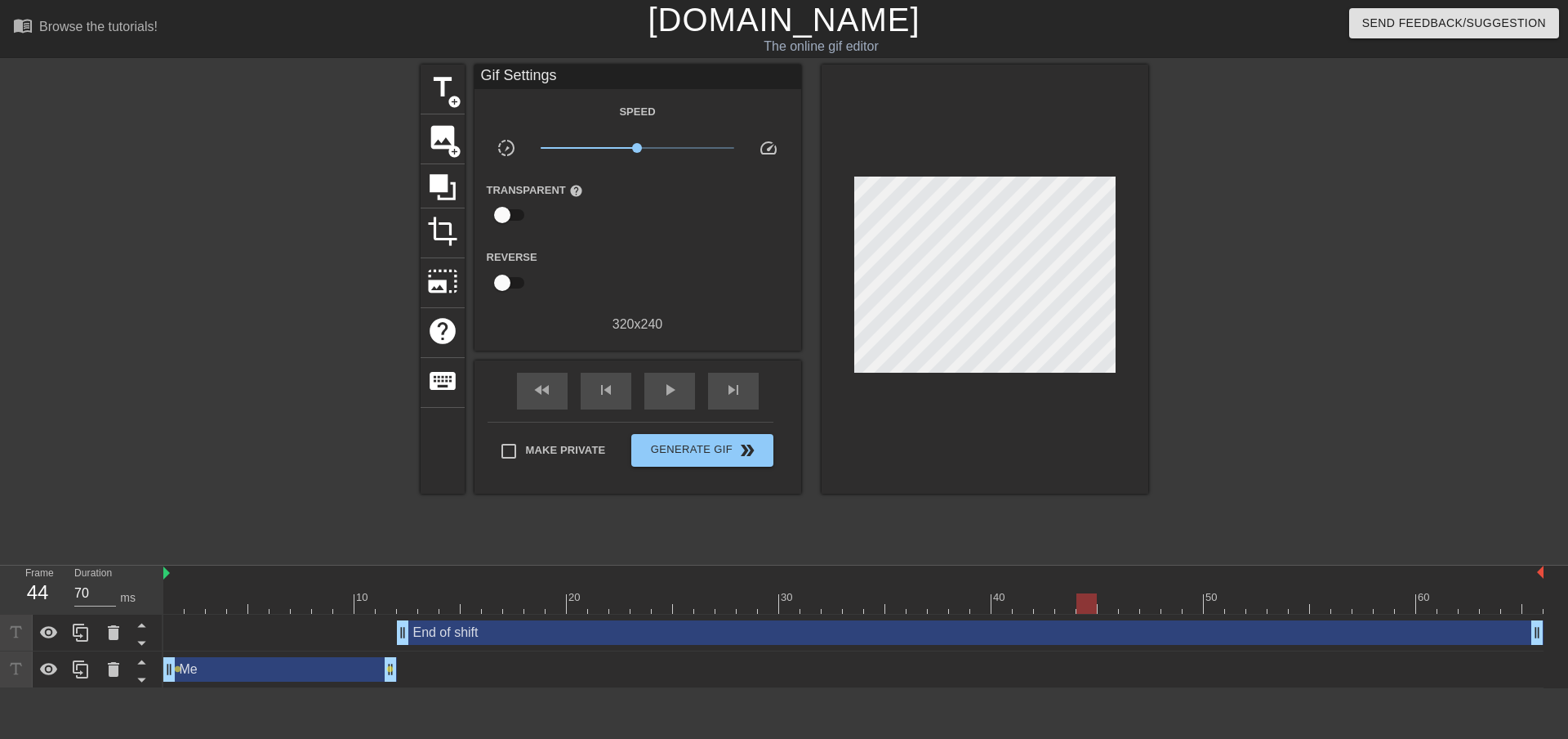
click at [1104, 600] on div at bounding box center [854, 604] width 1380 height 21
type input "70"
drag, startPoint x: 1534, startPoint y: 631, endPoint x: 1372, endPoint y: 597, distance: 165.5
click at [1372, 597] on div "10 20 30 40 50 60 End of shift drag_handle drag_handle Me drag_handle drag_hand…" at bounding box center [866, 626] width 1404 height 122
click at [1375, 601] on div at bounding box center [854, 604] width 1380 height 21
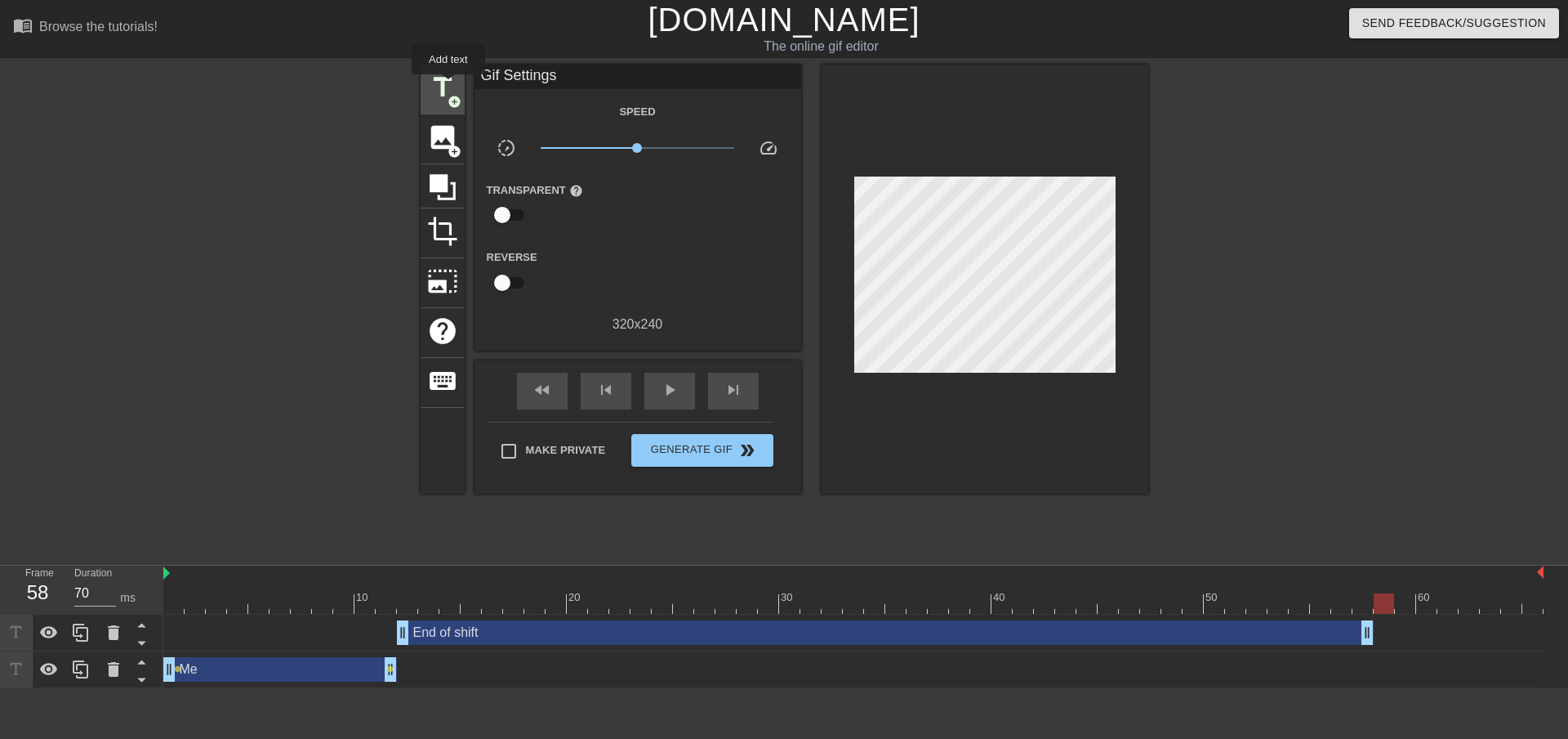
click at [451, 86] on span "title" at bounding box center [442, 88] width 31 height 31
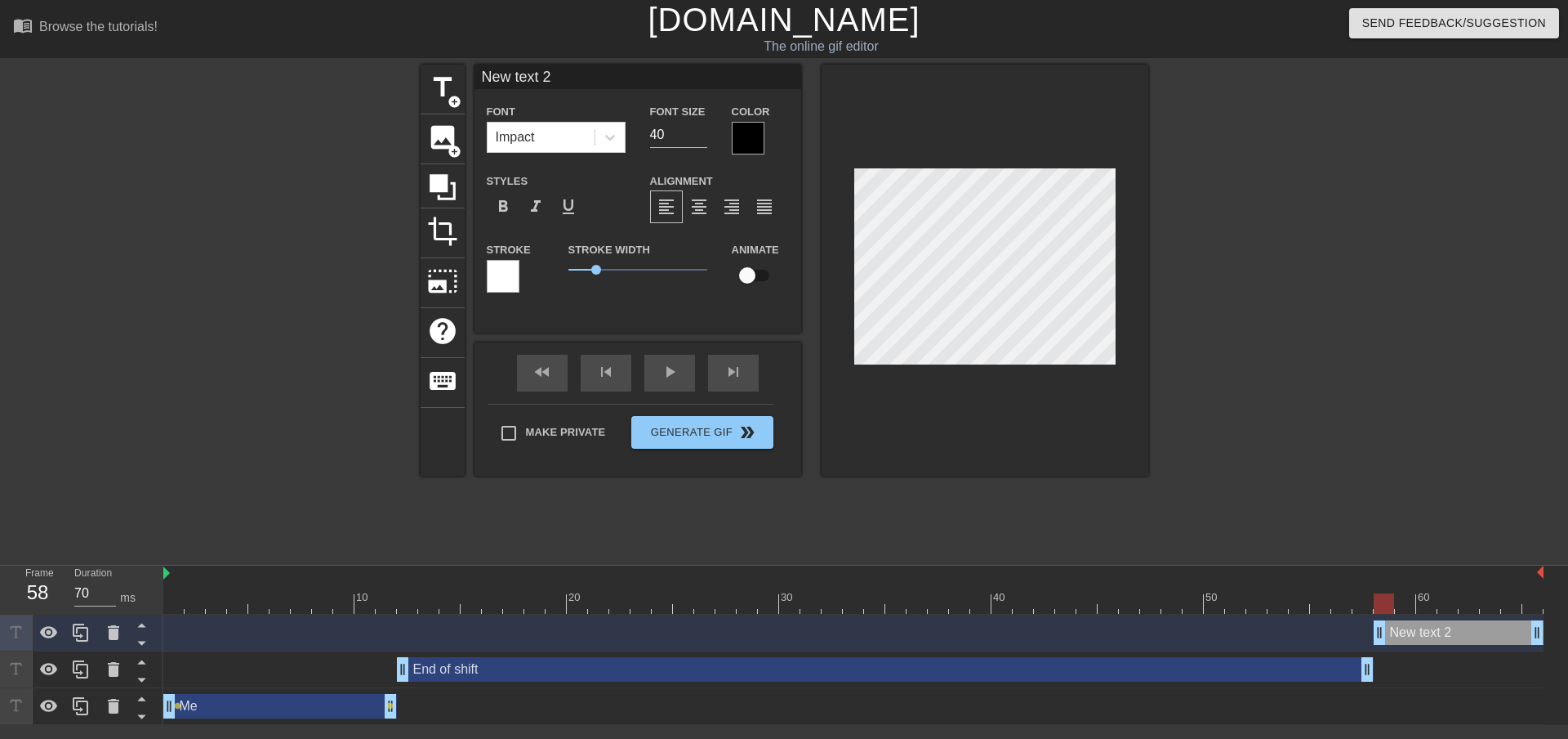
scroll to position [3, 2]
type input "B"
type textarea "B"
type input "Be"
type textarea "Be"
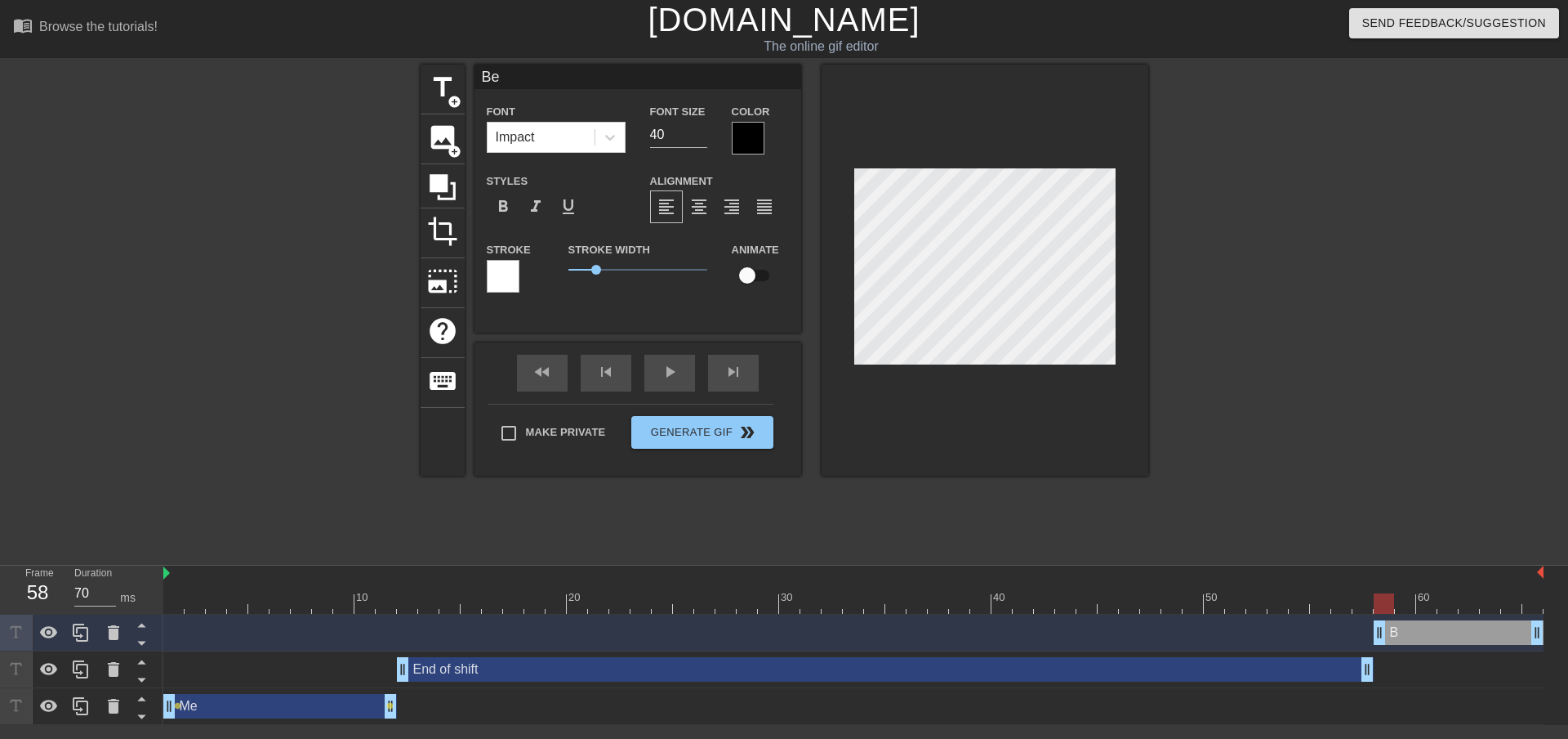
type input "Ben"
type textarea "Ben"
type input "Ben"
type textarea "Ben"
type input "[PERSON_NAME]"
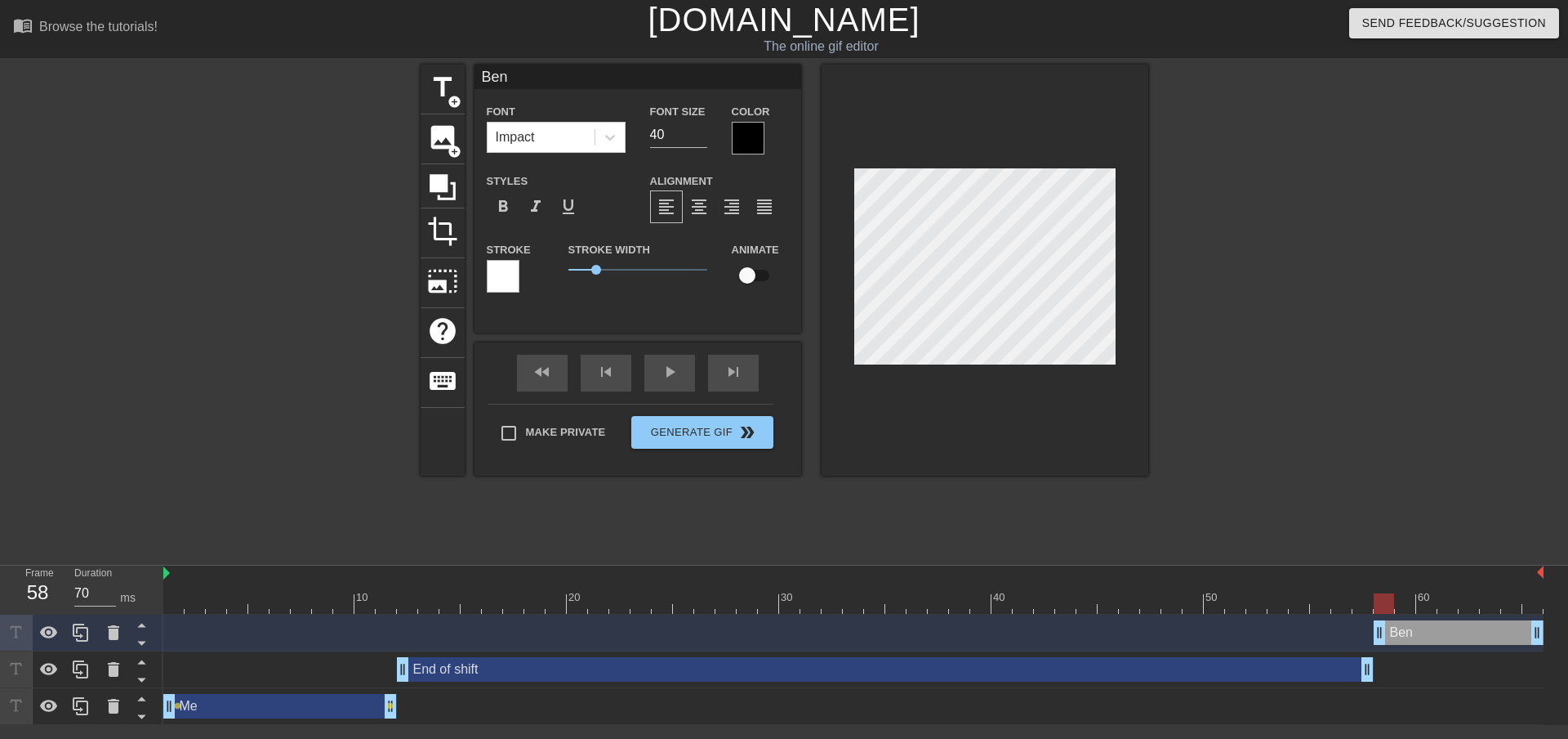
type textarea "[PERSON_NAME]"
type input "Ben he"
type textarea "Ben he"
type input "Ben her"
type textarea "Ben her"
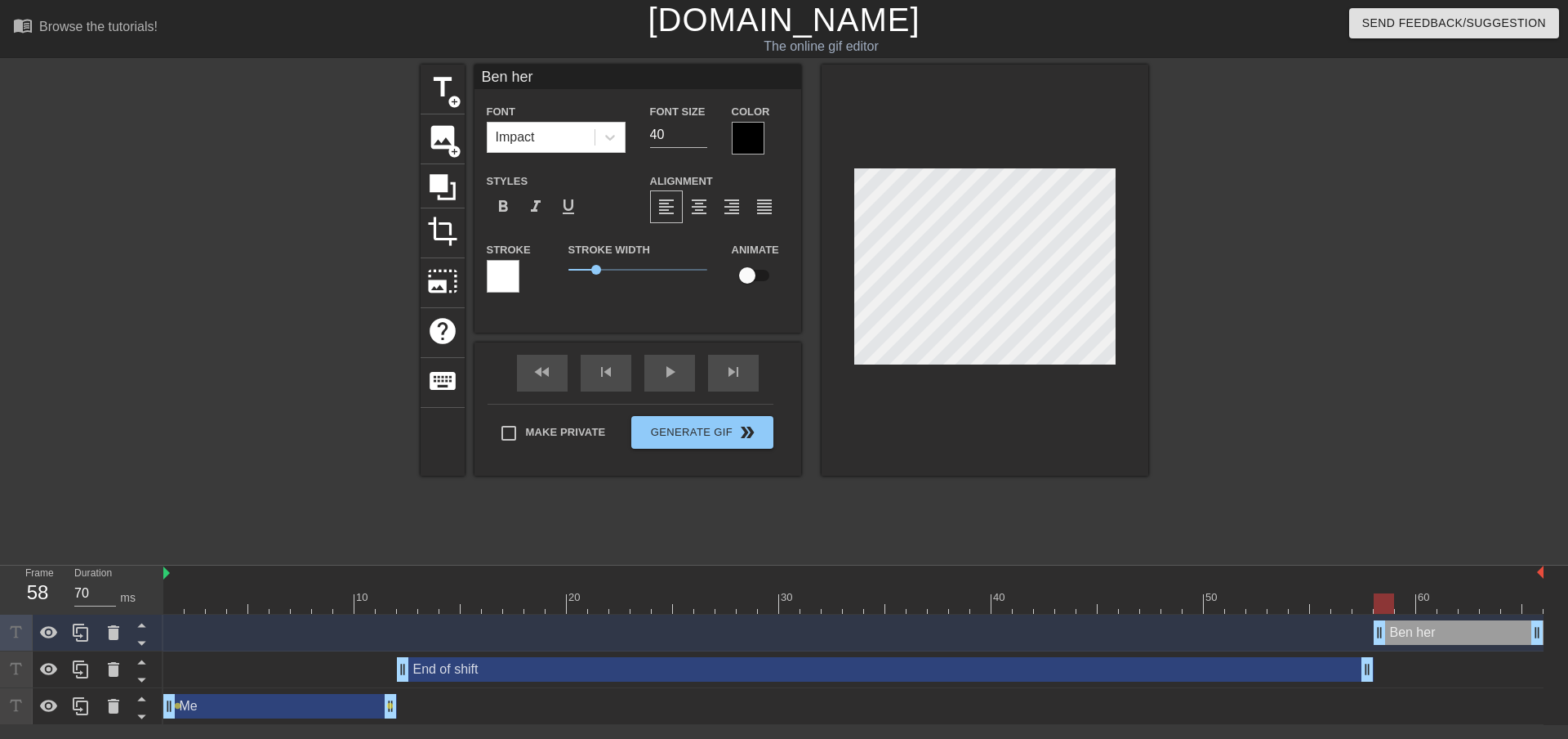
type input "Ben here"
type textarea "Ben here"
type input "Ben here"
type textarea "Ben here"
type input "Ben here t"
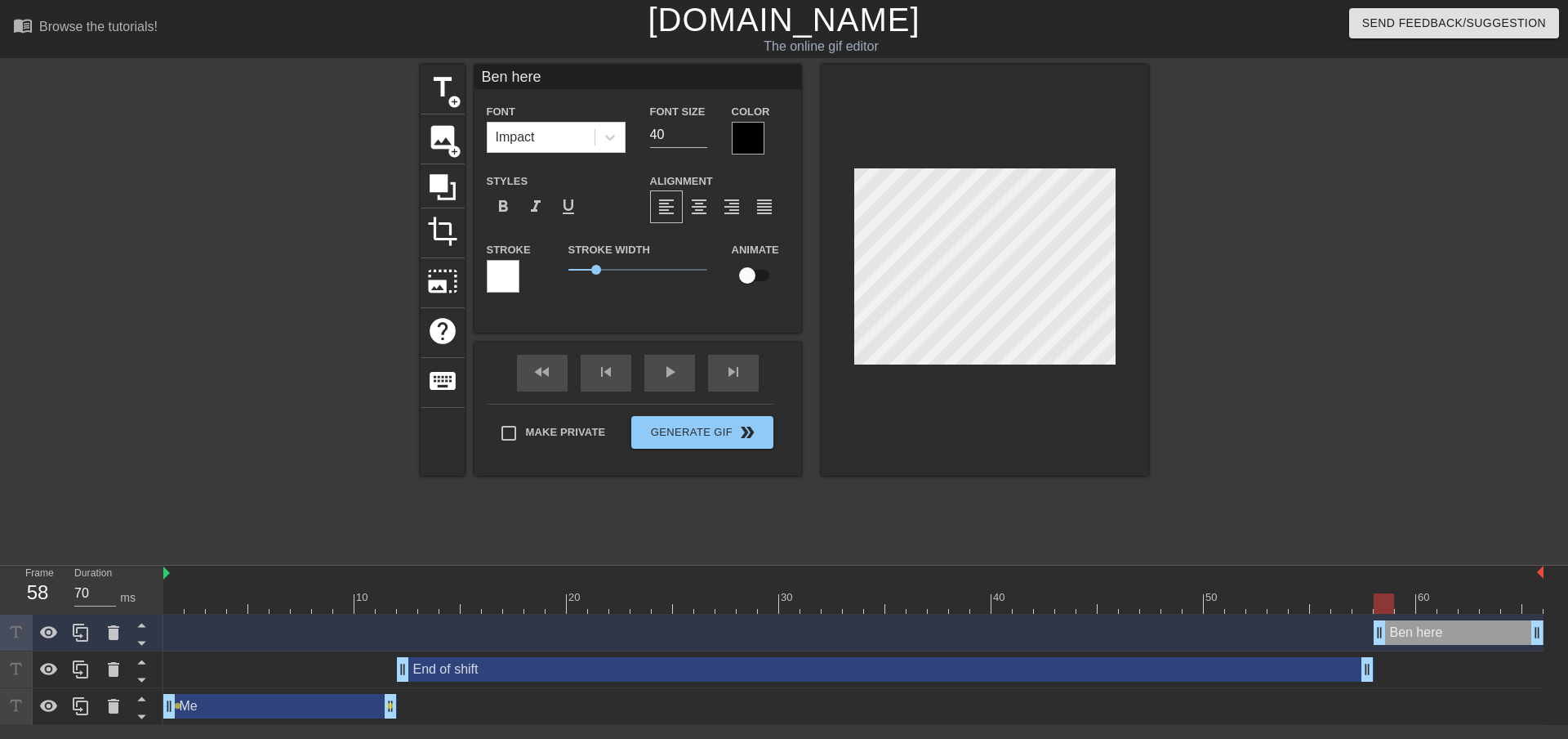
type textarea "Ben here t"
type input "Ben here ti"
type textarea "Ben here ti"
type input "Ben here til"
type textarea "Ben here til"
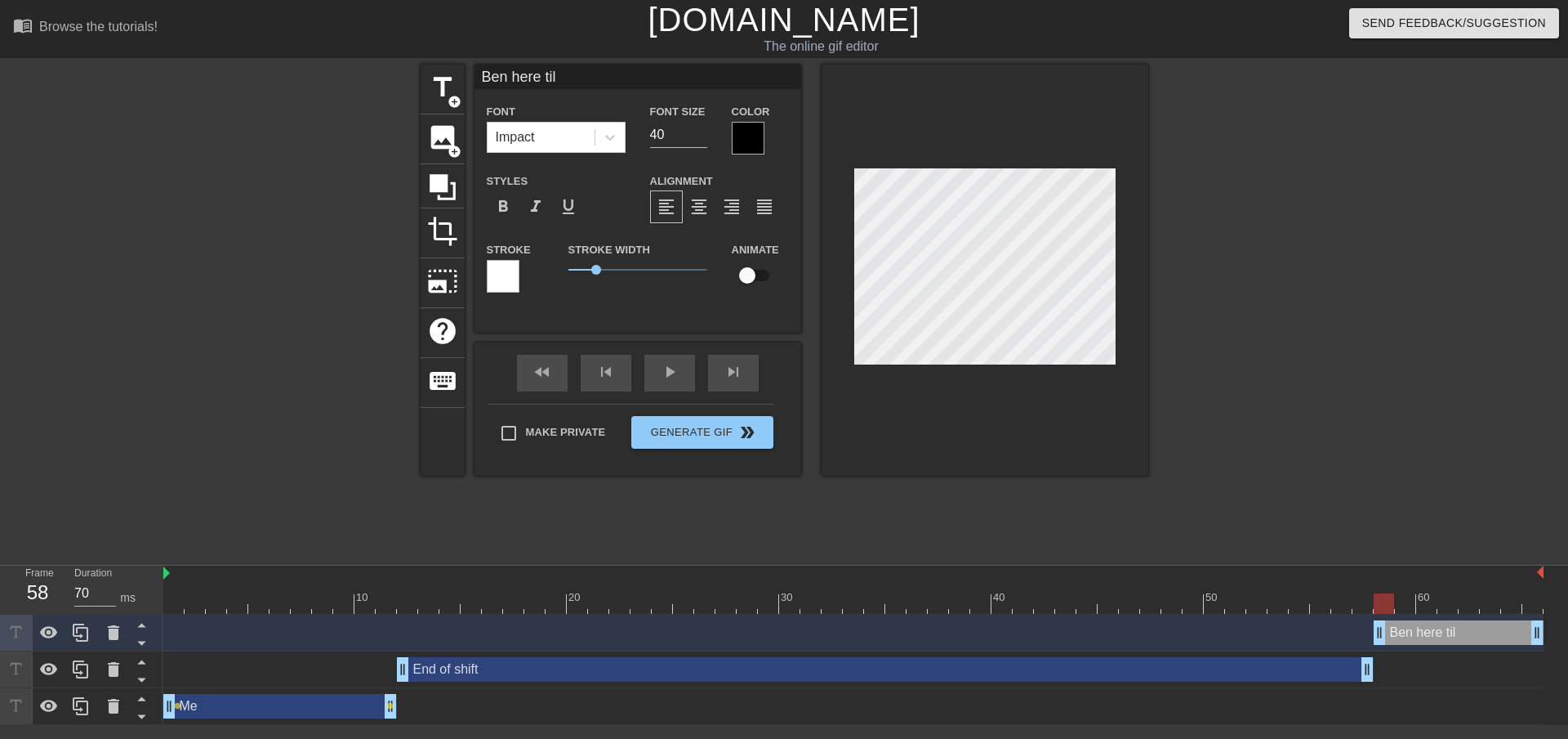
scroll to position [3, 5]
type input "Ben here till"
type textarea "Ben here till"
type input "Ben here till"
type textarea "Ben here till"
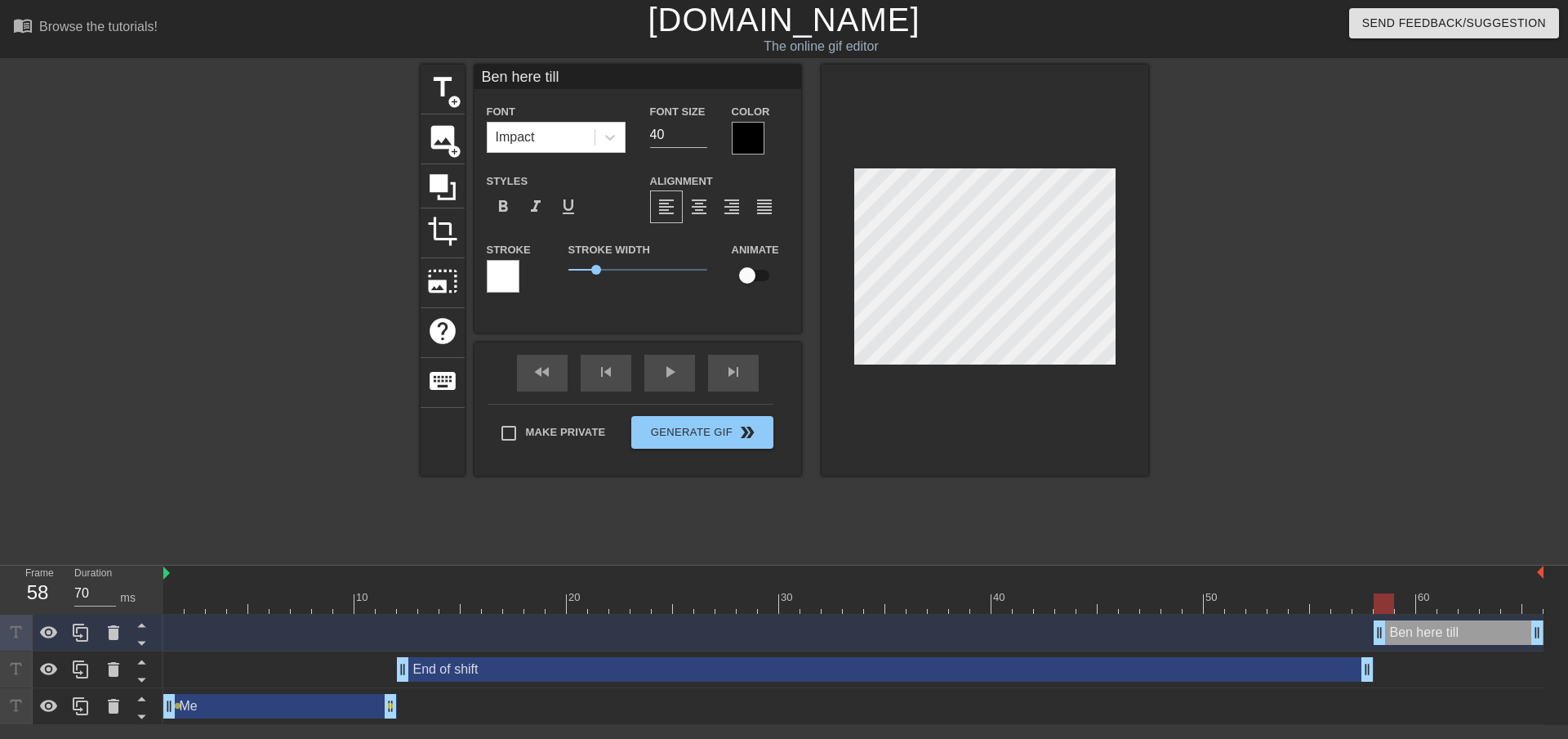
type input "Ben here till 7"
type textarea "Ben here till 7"
click at [742, 275] on input "checkbox" at bounding box center [747, 276] width 94 height 31
checkbox input "true"
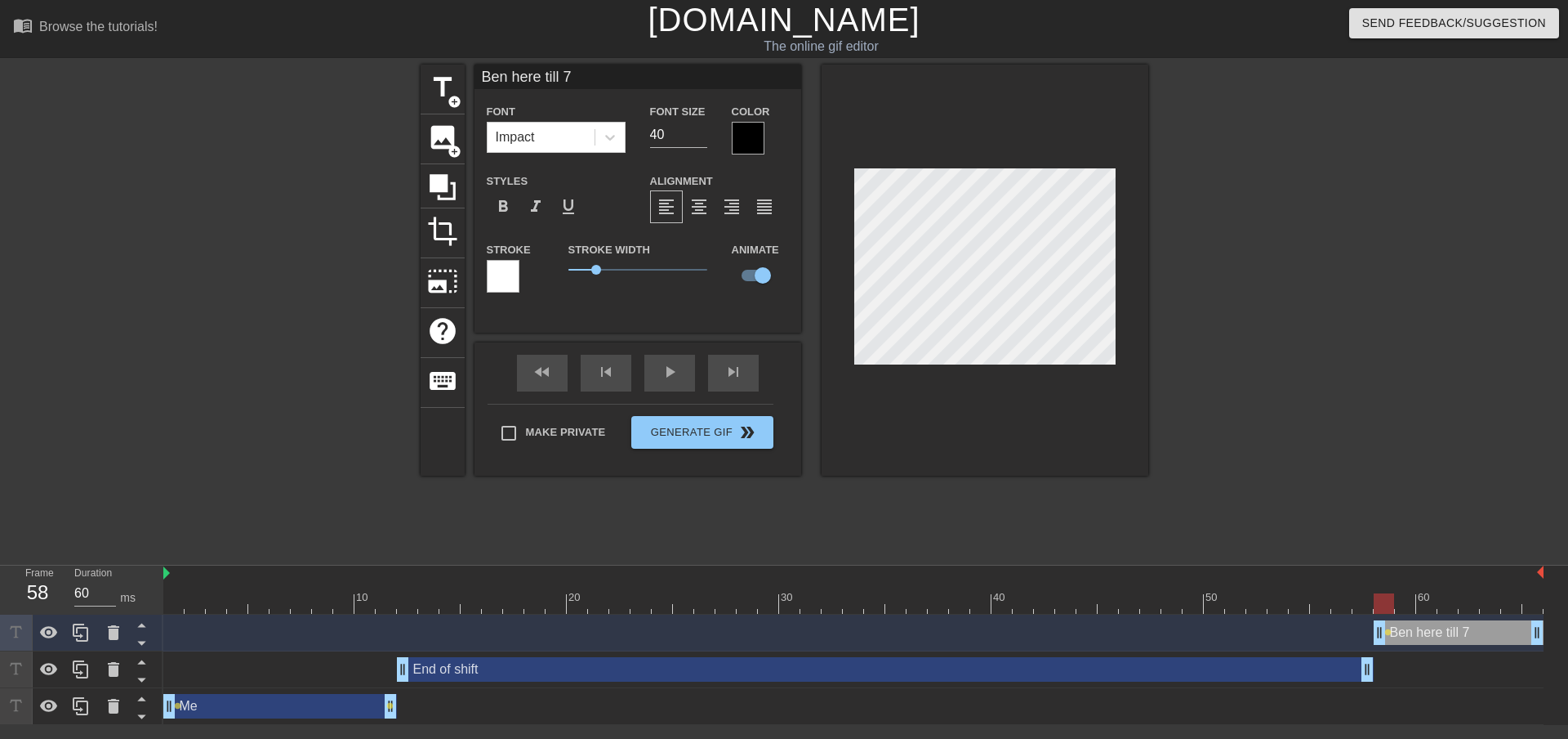
click at [1403, 600] on div at bounding box center [854, 604] width 1380 height 21
click at [1432, 600] on div at bounding box center [854, 604] width 1380 height 21
click at [1446, 601] on div at bounding box center [854, 604] width 1380 height 21
click at [1464, 596] on div at bounding box center [854, 604] width 1380 height 21
type input "70"
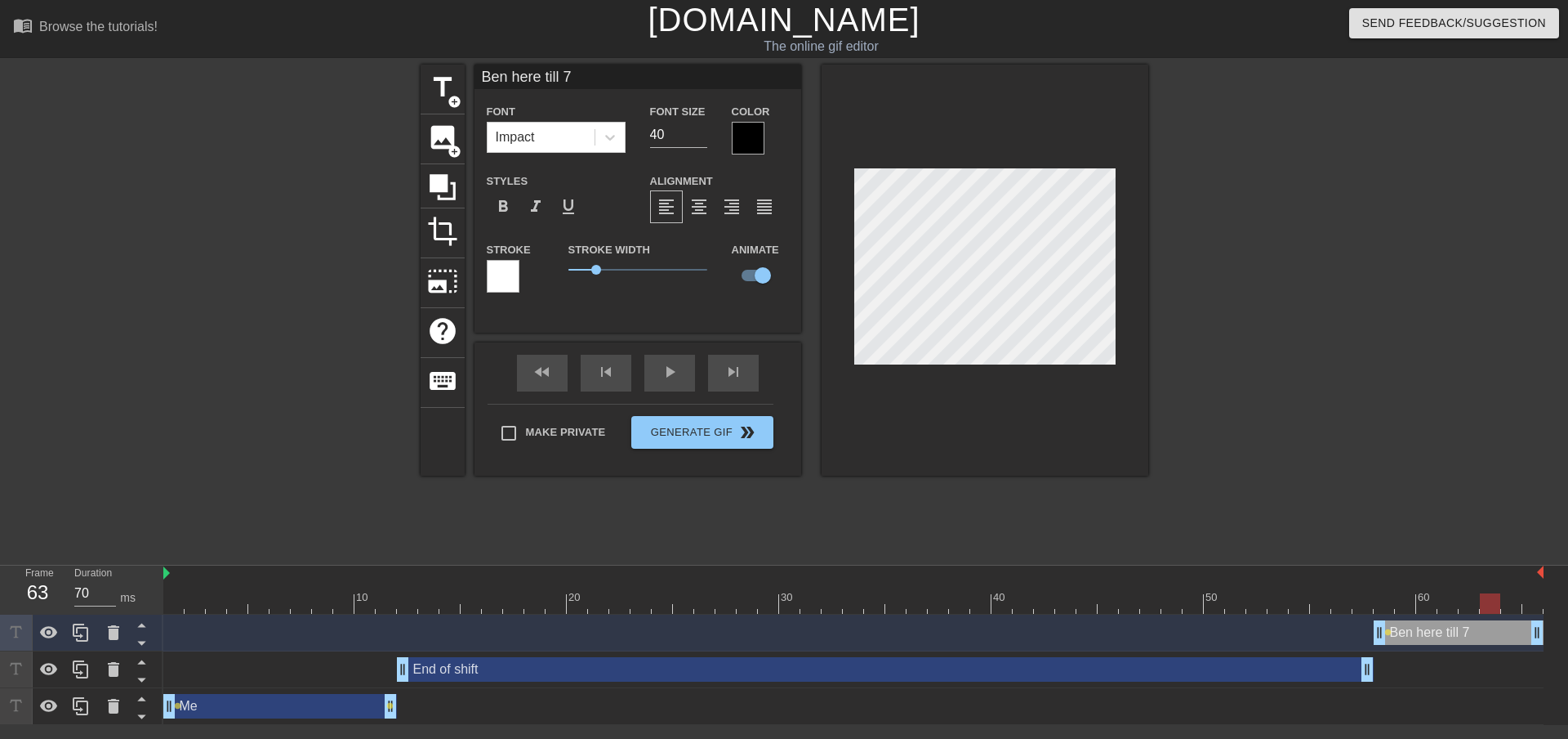
click at [1498, 598] on div at bounding box center [854, 604] width 1380 height 21
click at [1514, 609] on div at bounding box center [854, 604] width 1380 height 21
click at [1526, 604] on div at bounding box center [854, 604] width 1380 height 21
click at [177, 603] on div at bounding box center [854, 604] width 1380 height 21
click at [715, 437] on button "Generate Gif double_arrow" at bounding box center [701, 432] width 141 height 33
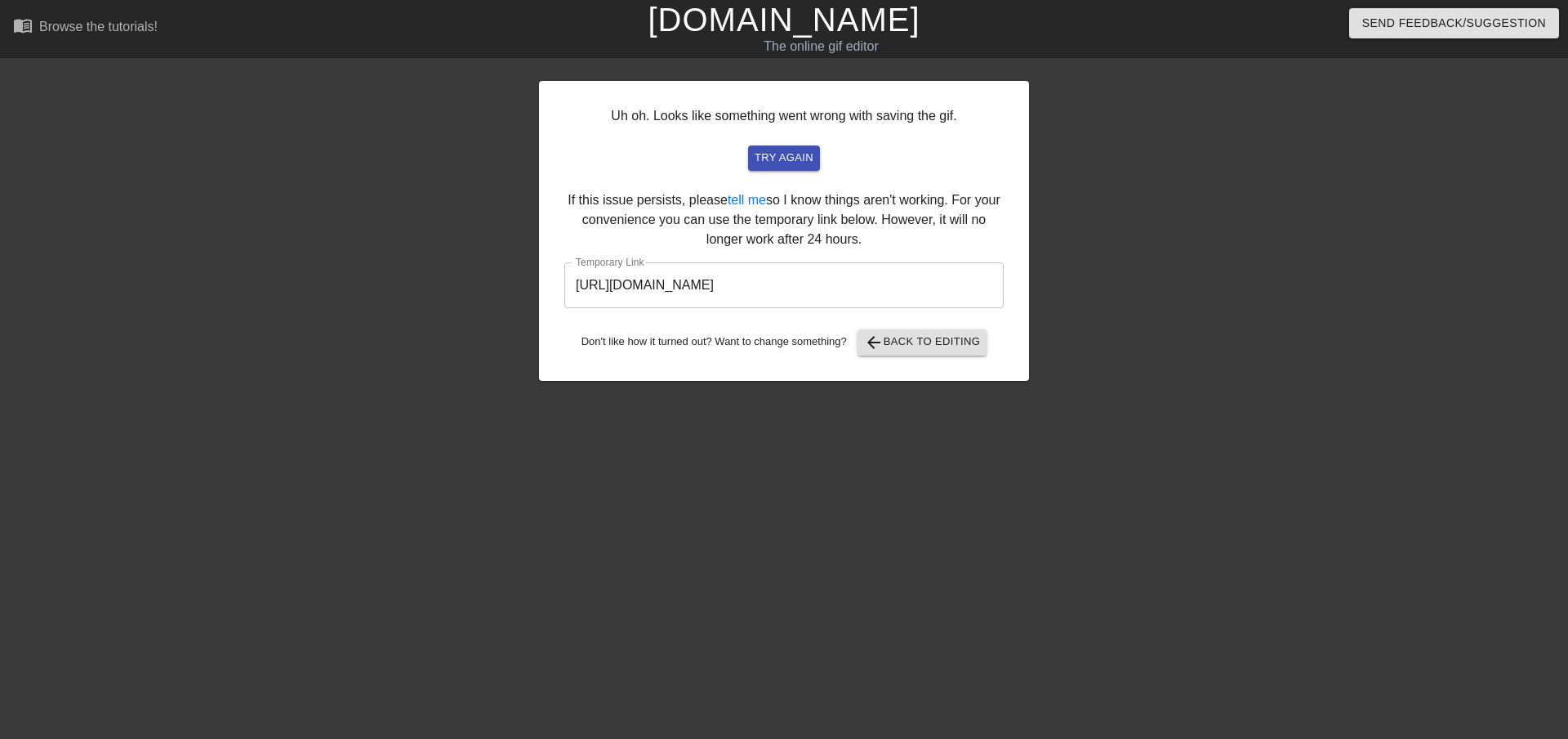
click at [925, 286] on input "[URL][DOMAIN_NAME]" at bounding box center [784, 285] width 439 height 46
